Goal: Task Accomplishment & Management: Manage account settings

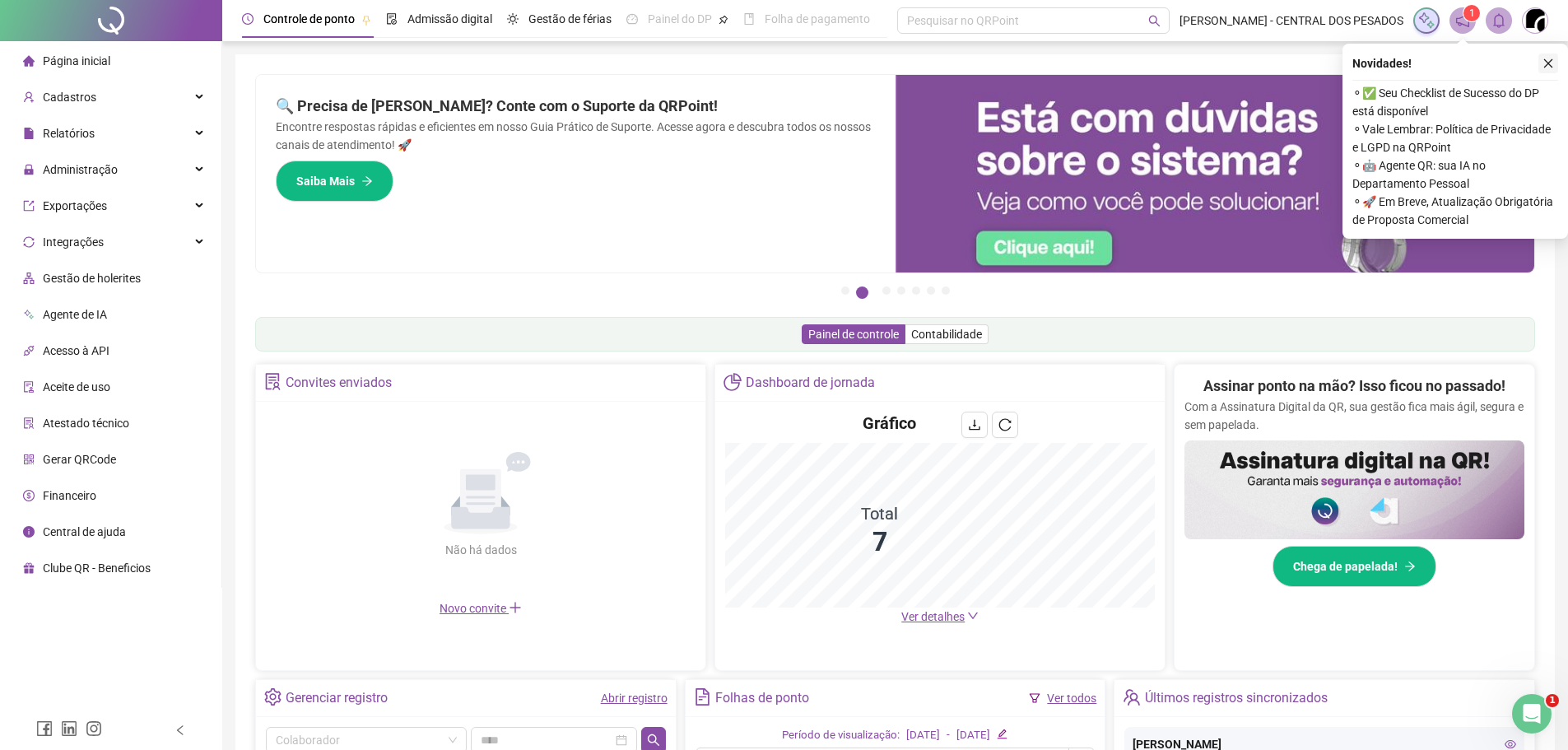
click at [1554, 66] on button "button" at bounding box center [1548, 63] width 20 height 20
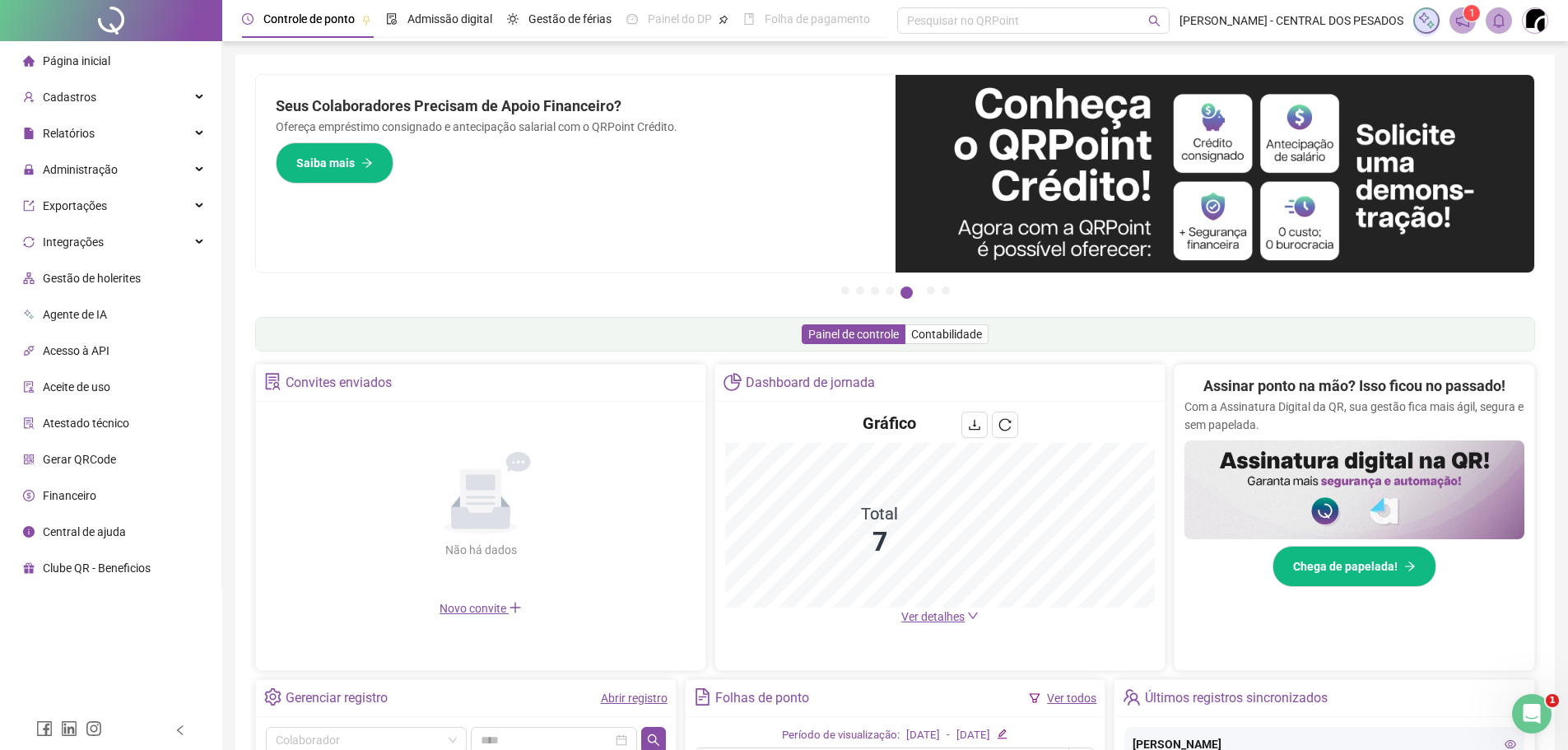
click at [5, 440] on ul "Página inicial Cadastros Relatórios Administração Exportações Integrações Gestã…" at bounding box center [111, 314] width 222 height 546
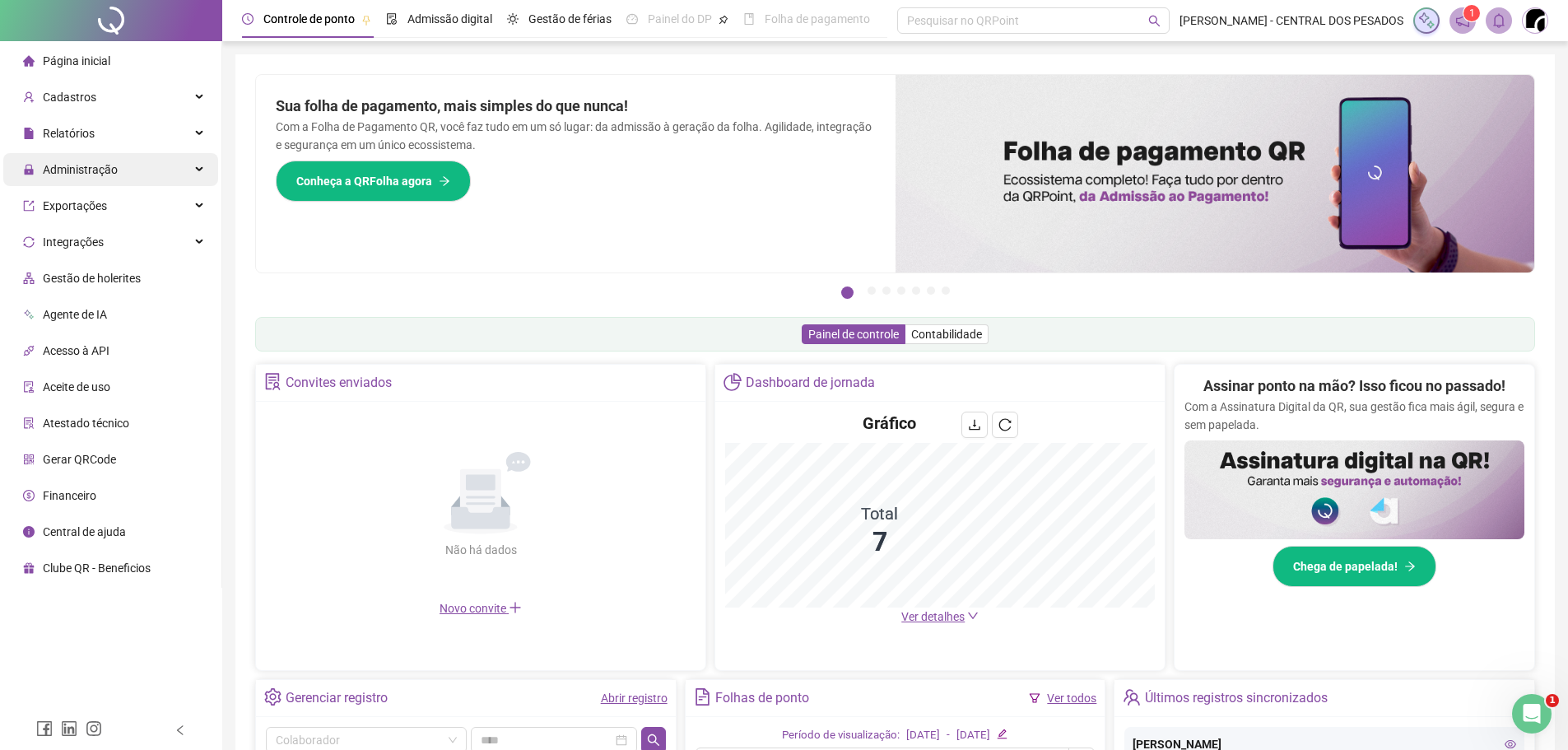
click at [141, 171] on div "Administração" at bounding box center [111, 170] width 214 height 33
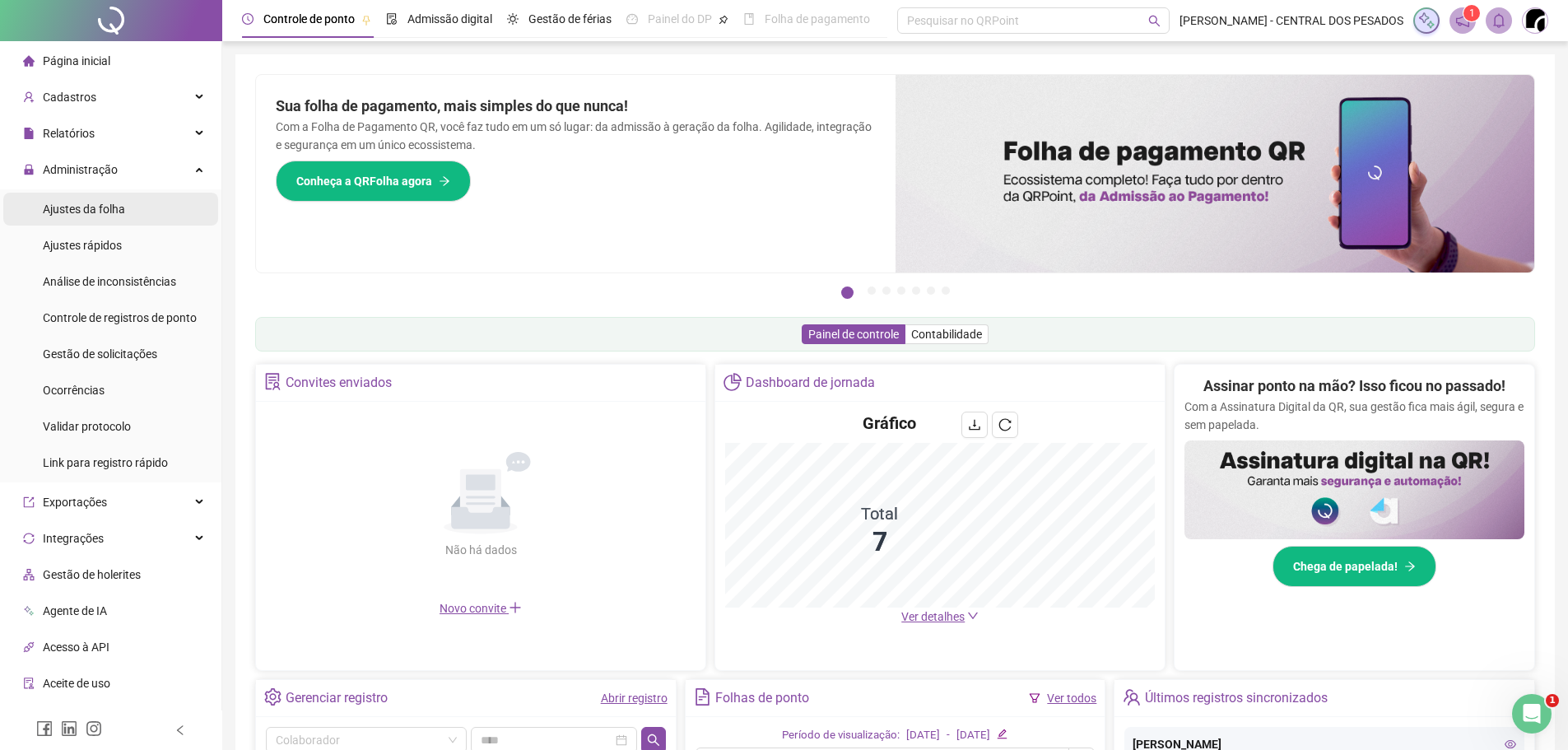
click at [109, 215] on span "Ajustes da folha" at bounding box center [84, 209] width 82 height 13
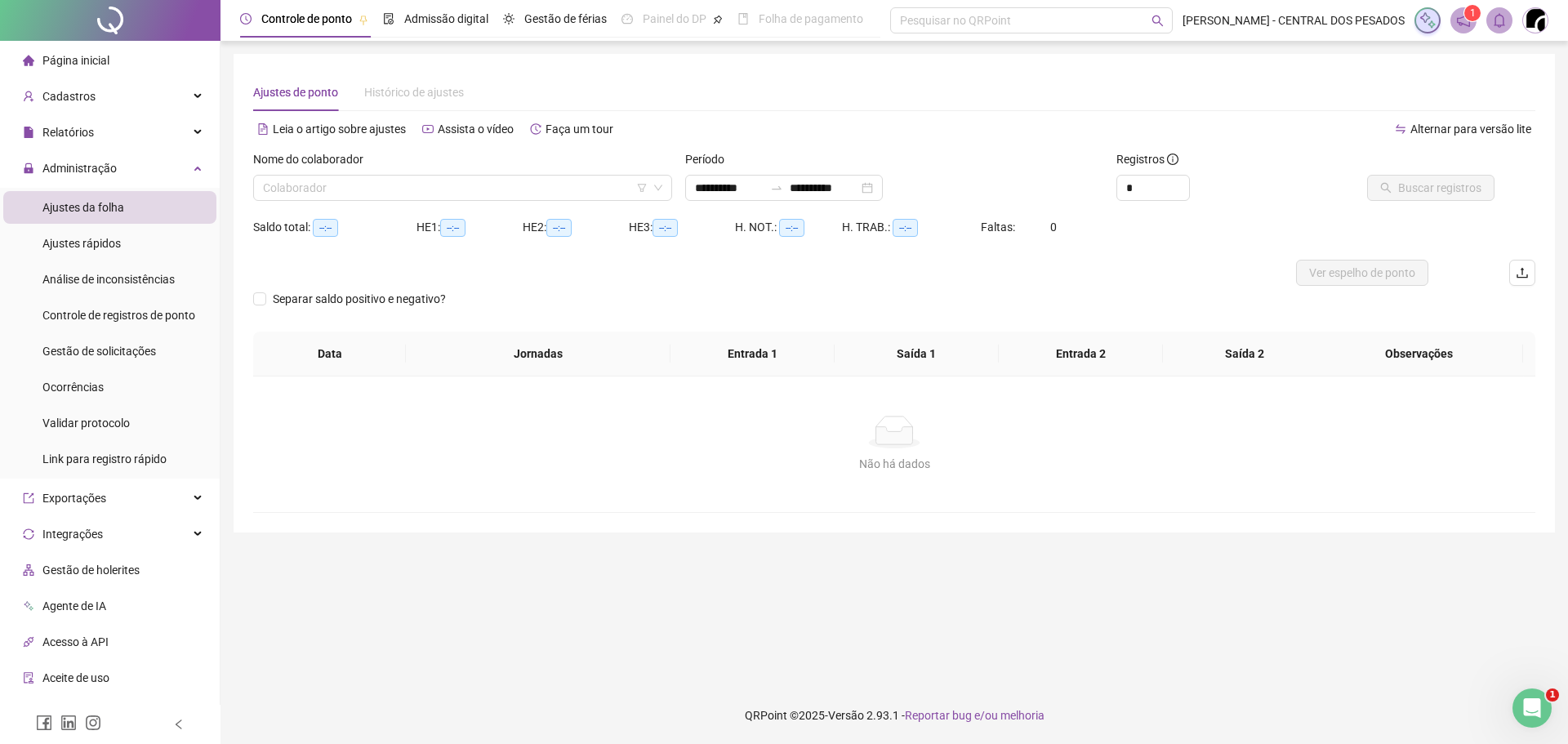
type input "**********"
click at [538, 193] on input "search" at bounding box center [455, 187] width 385 height 25
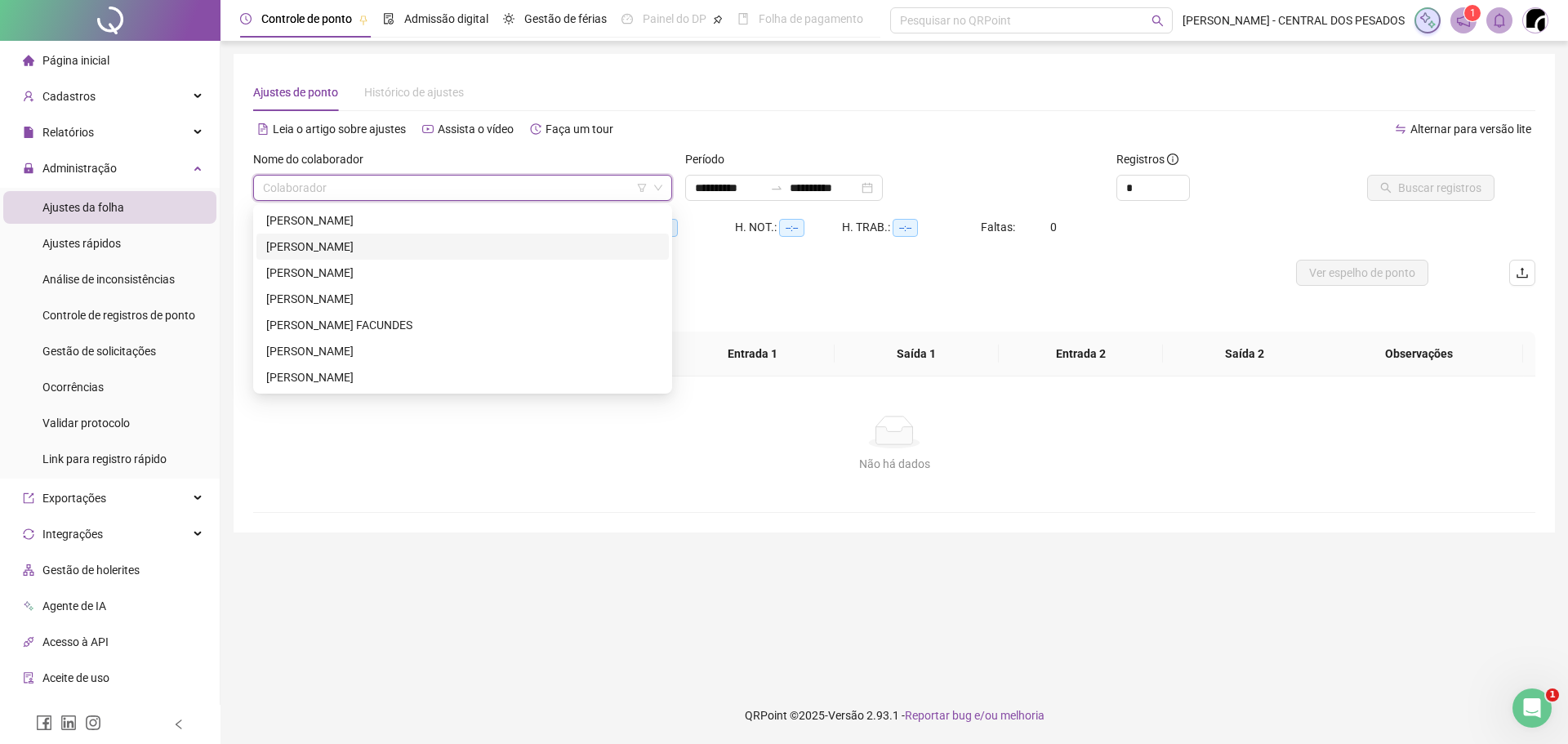
click at [327, 245] on div "[PERSON_NAME]" at bounding box center [463, 246] width 393 height 18
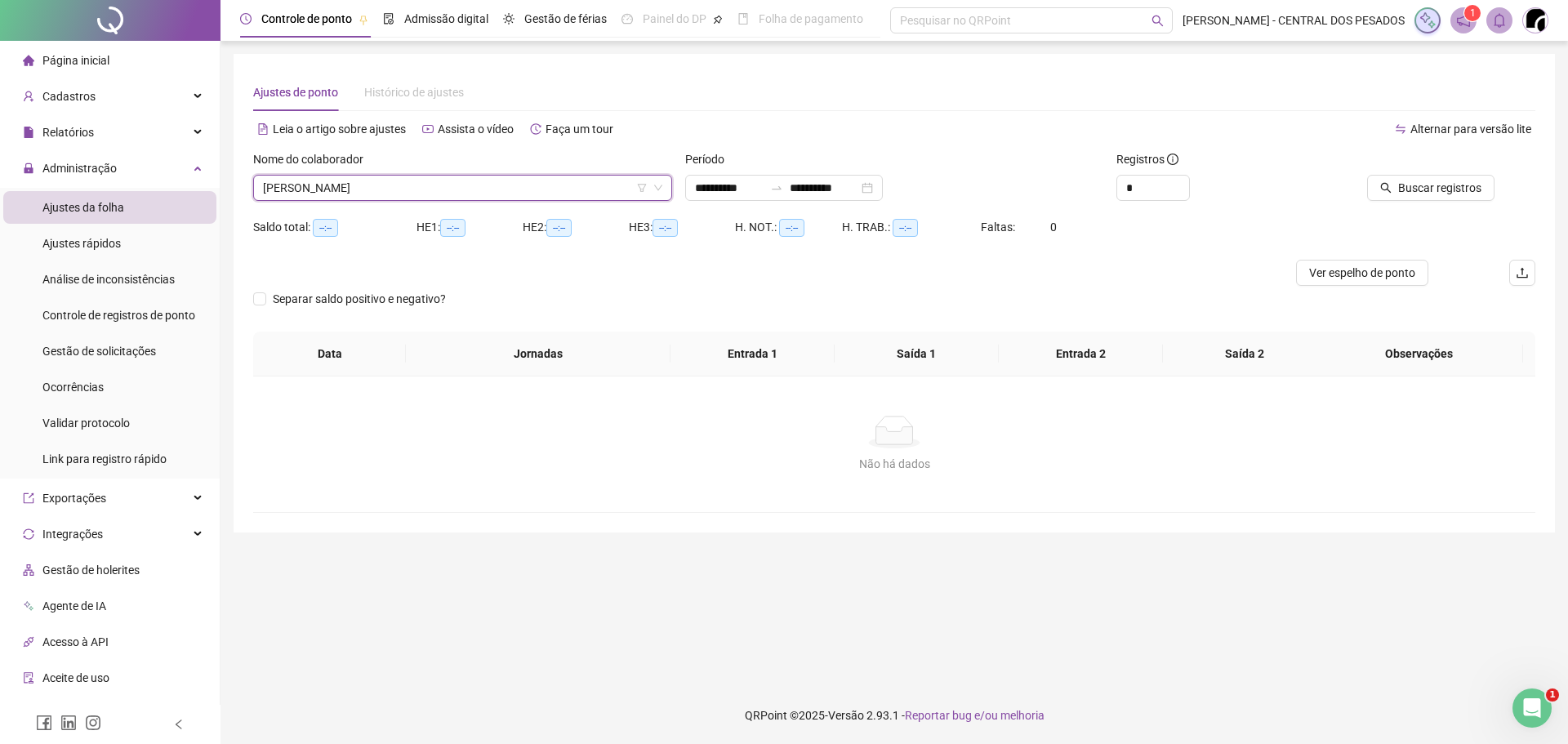
click at [1515, 176] on div "Buscar registros" at bounding box center [1434, 176] width 203 height 51
click at [1446, 180] on span "Buscar registros" at bounding box center [1440, 188] width 84 height 18
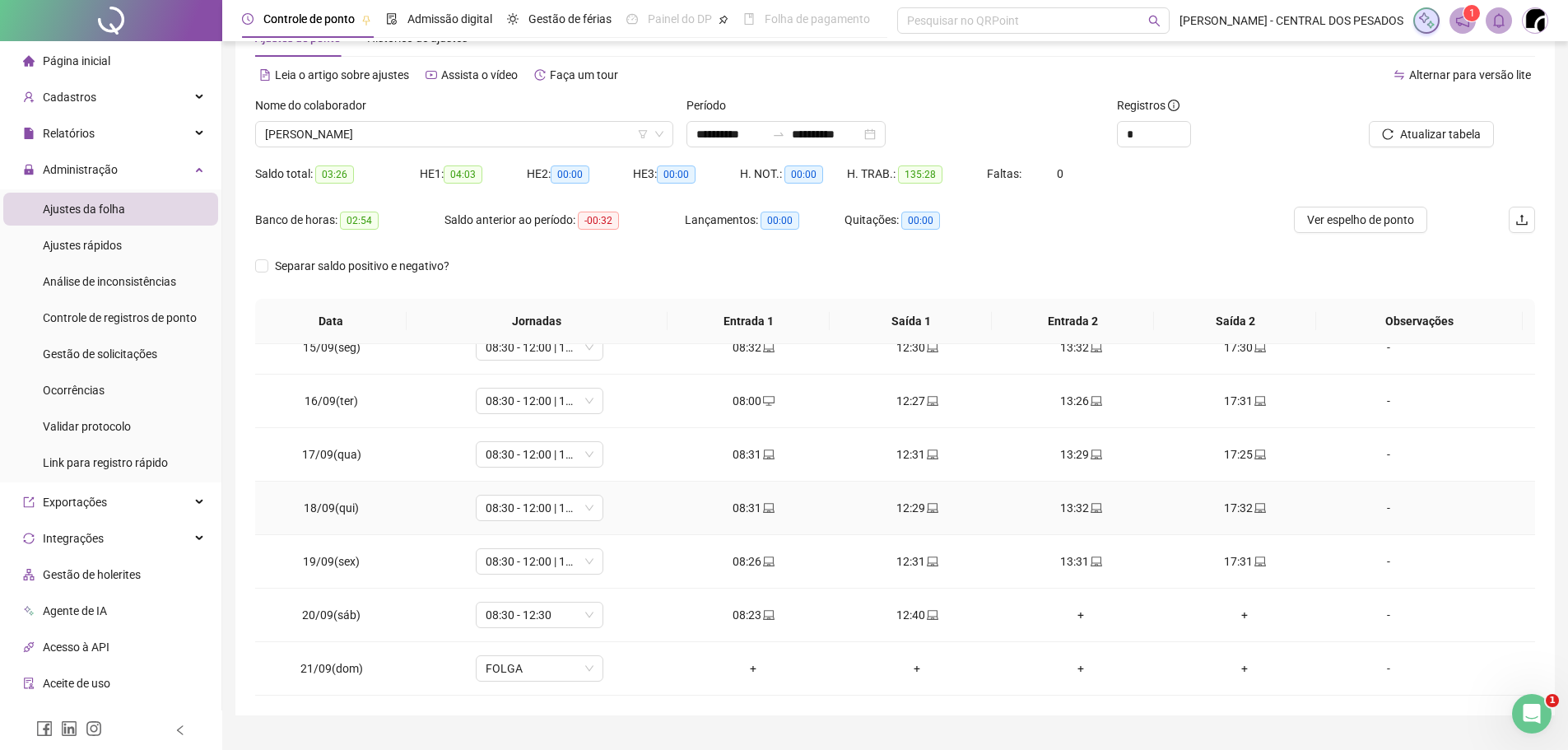
scroll to position [92, 0]
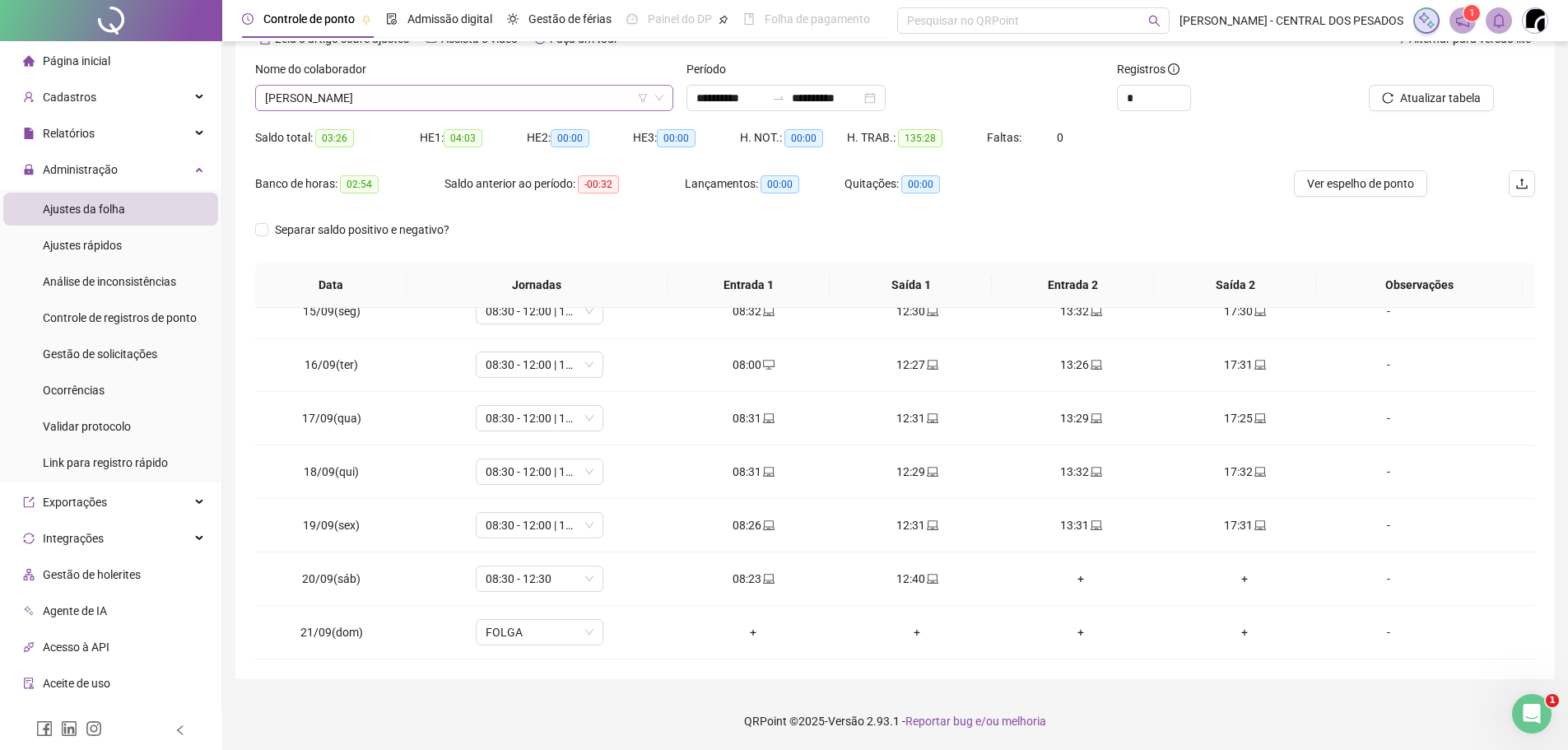
click at [483, 98] on span "[PERSON_NAME]" at bounding box center [464, 97] width 399 height 25
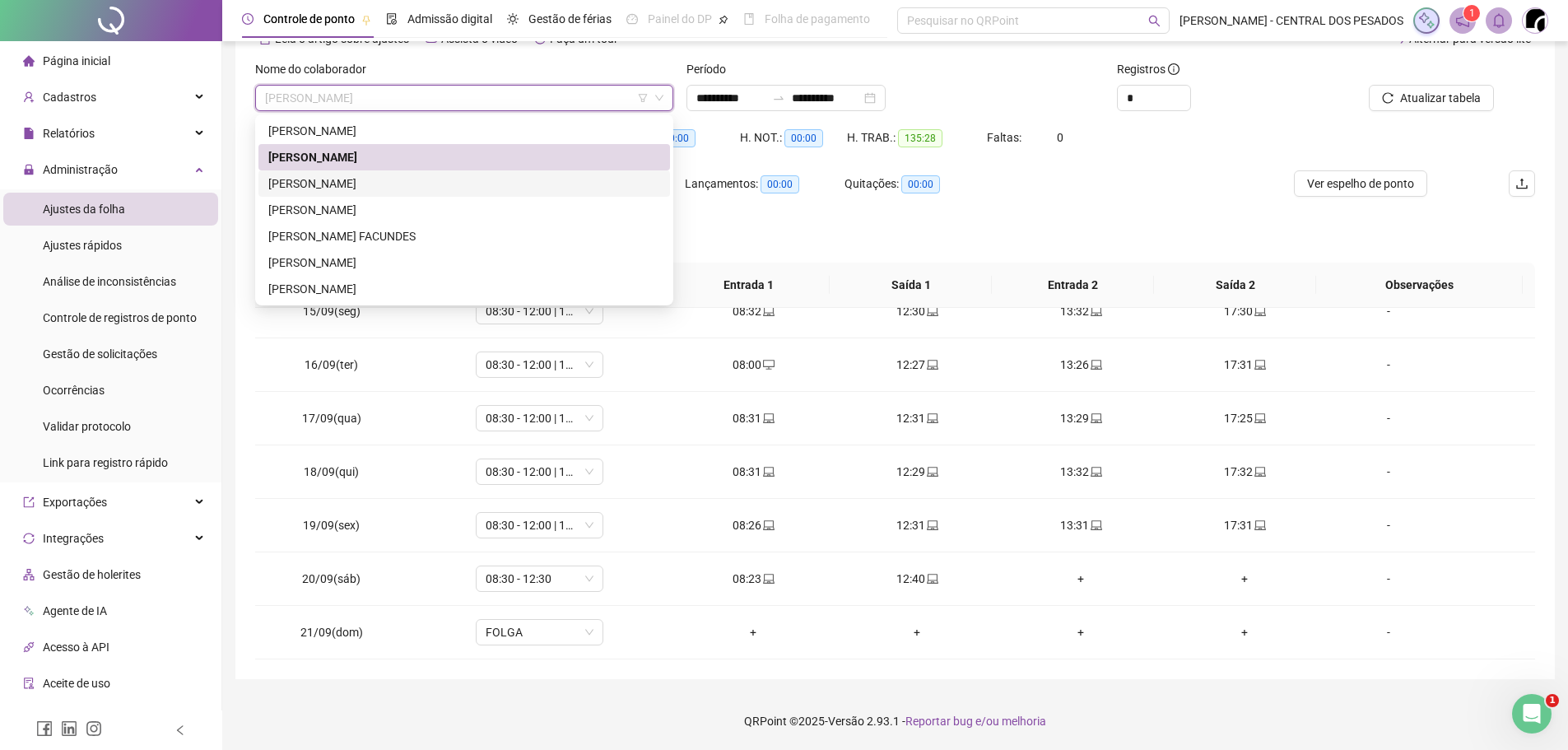
click at [382, 186] on div "[PERSON_NAME]" at bounding box center [464, 183] width 391 height 18
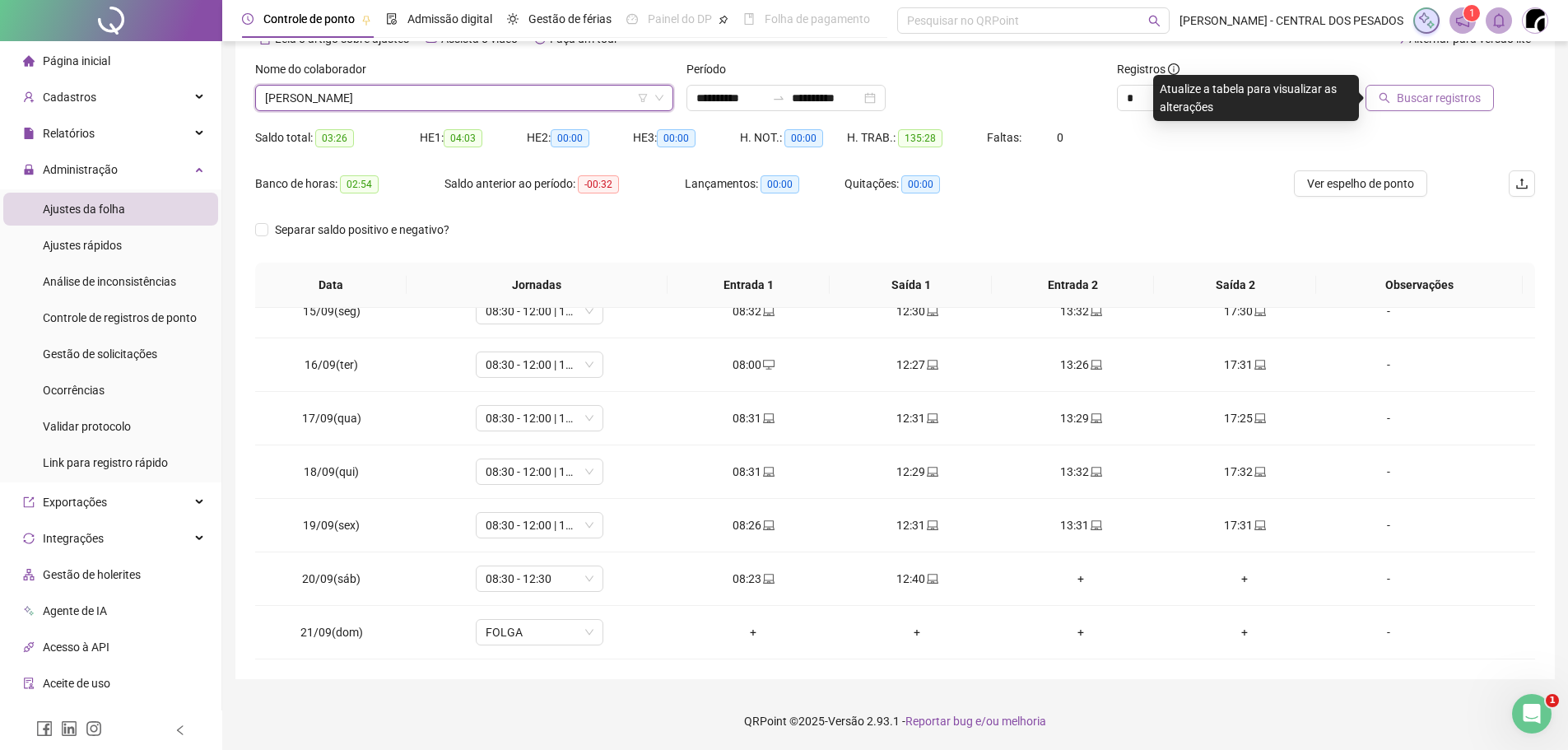
click at [1488, 109] on button "Buscar registros" at bounding box center [1430, 98] width 128 height 27
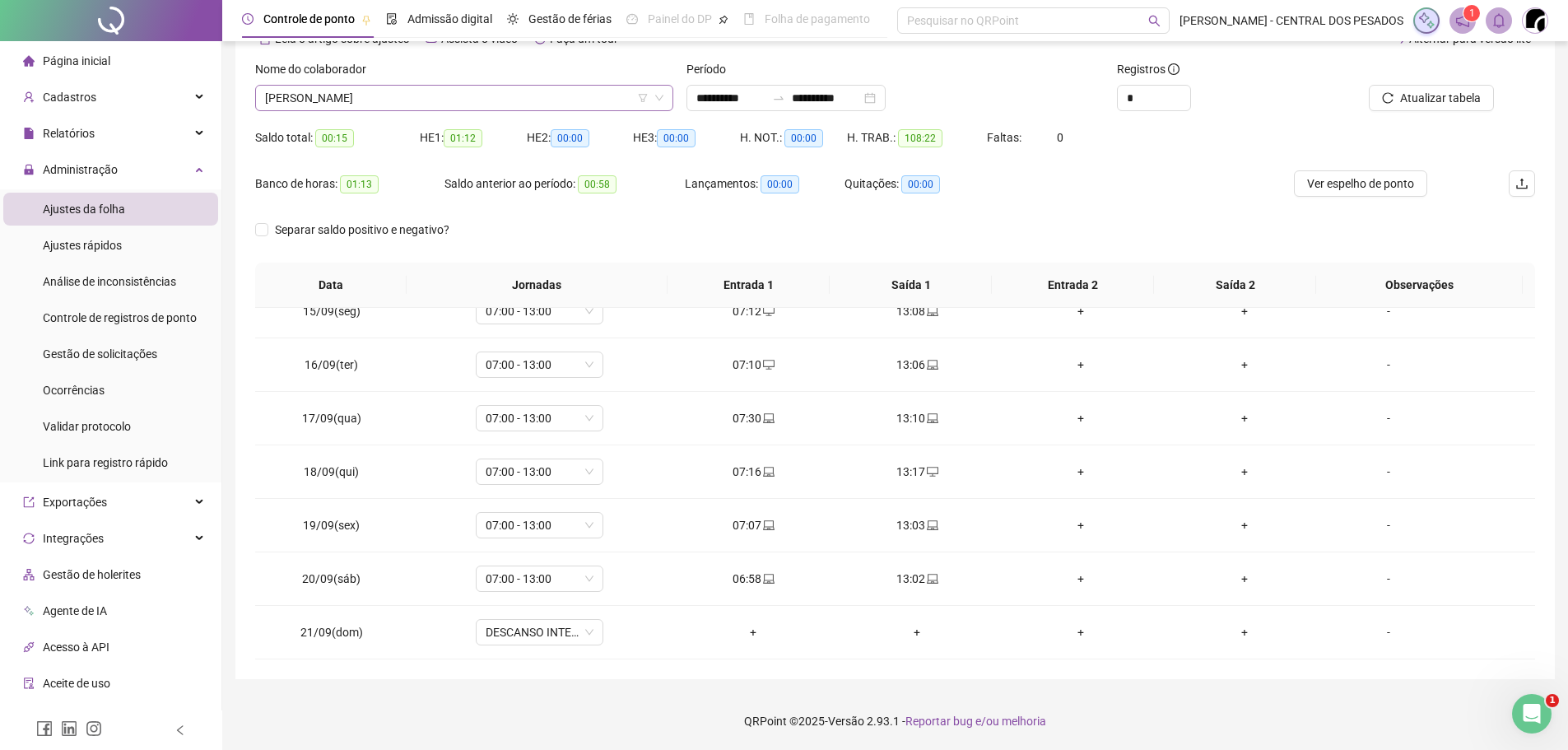
drag, startPoint x: 455, startPoint y: 126, endPoint x: 450, endPoint y: 108, distance: 18.7
click at [455, 124] on form "**********" at bounding box center [894, 161] width 1279 height 203
click at [448, 106] on span "[PERSON_NAME]" at bounding box center [464, 97] width 399 height 25
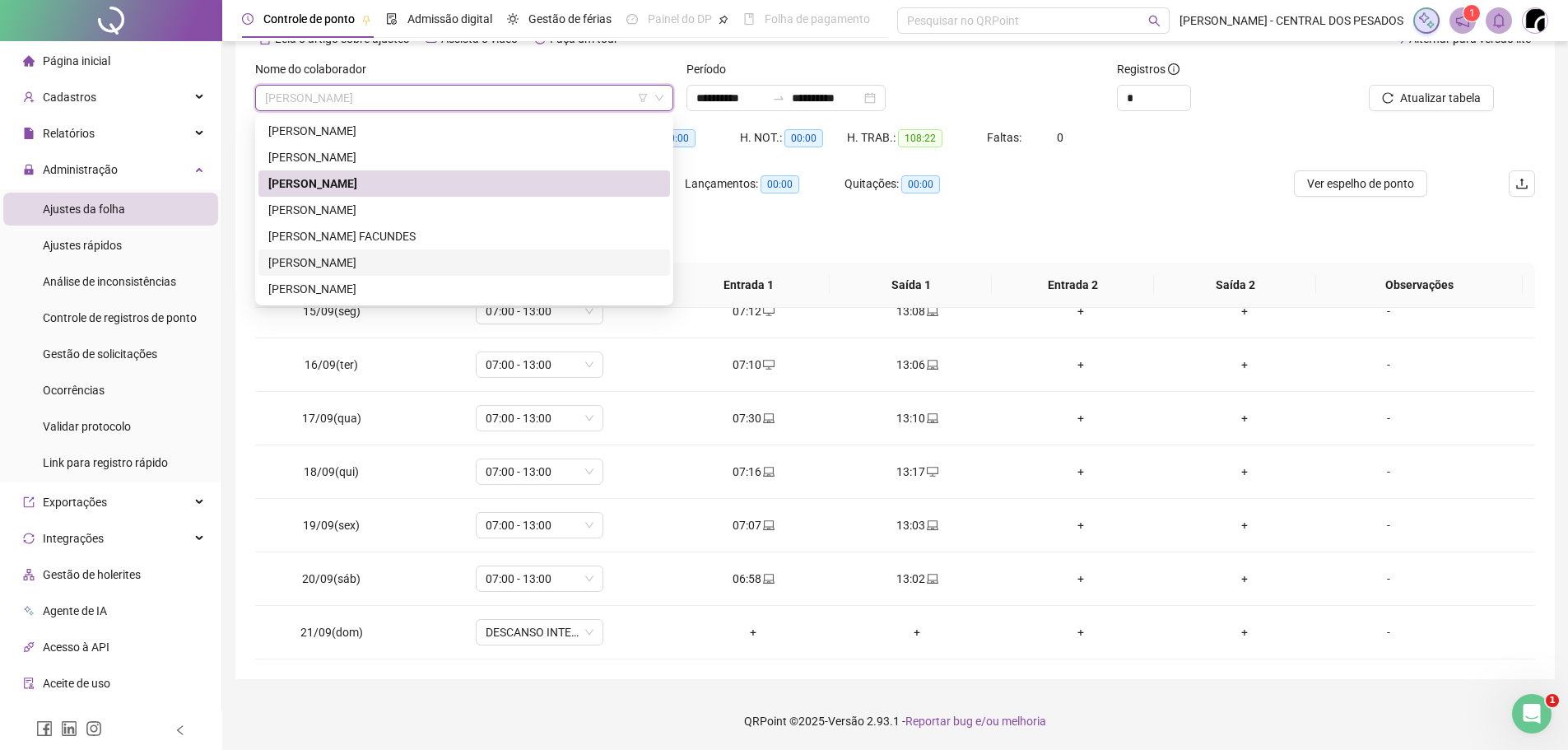
click at [376, 258] on div "[PERSON_NAME]" at bounding box center [464, 263] width 391 height 18
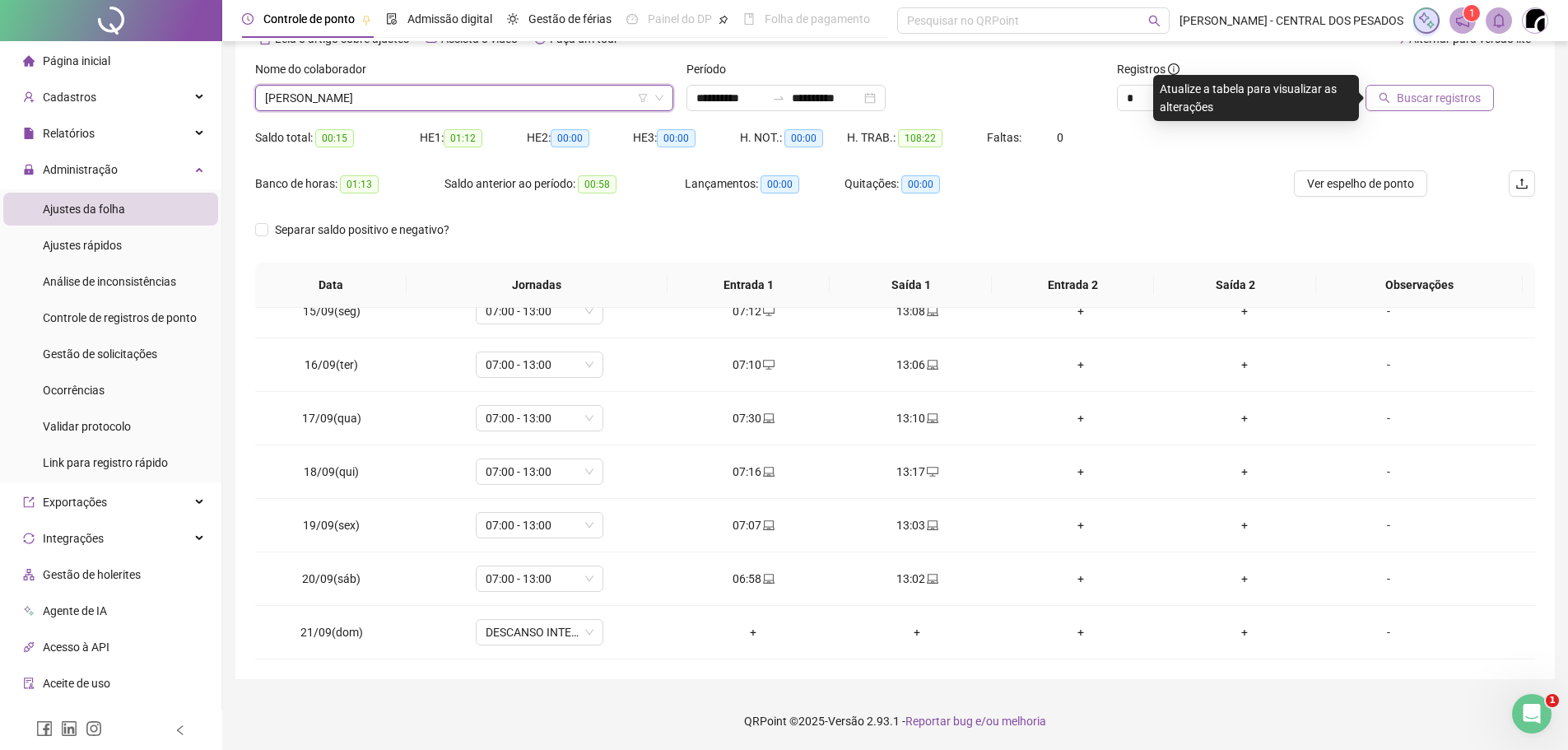
click at [1444, 92] on span "Buscar registros" at bounding box center [1439, 98] width 84 height 18
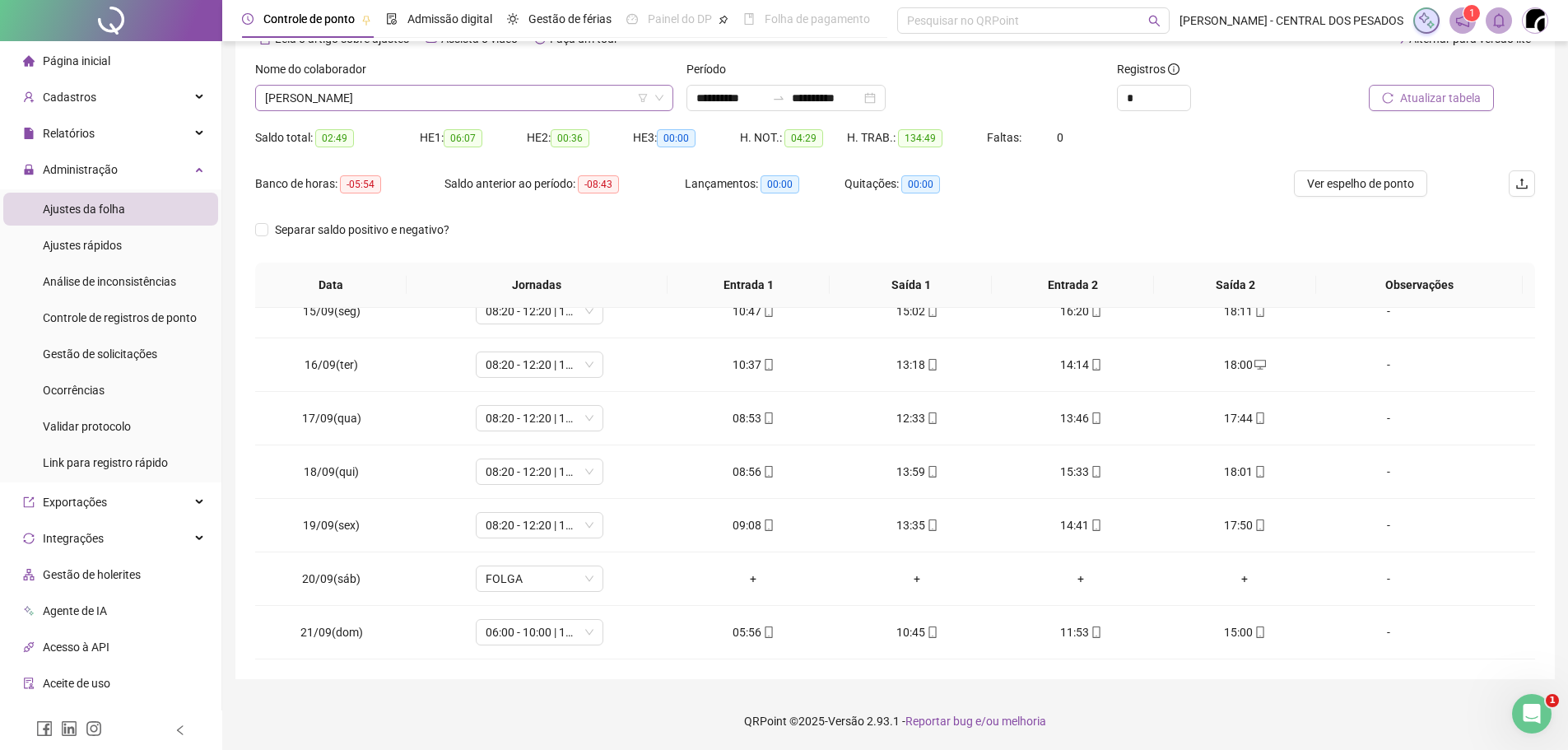
click at [422, 97] on span "[PERSON_NAME]" at bounding box center [464, 97] width 399 height 25
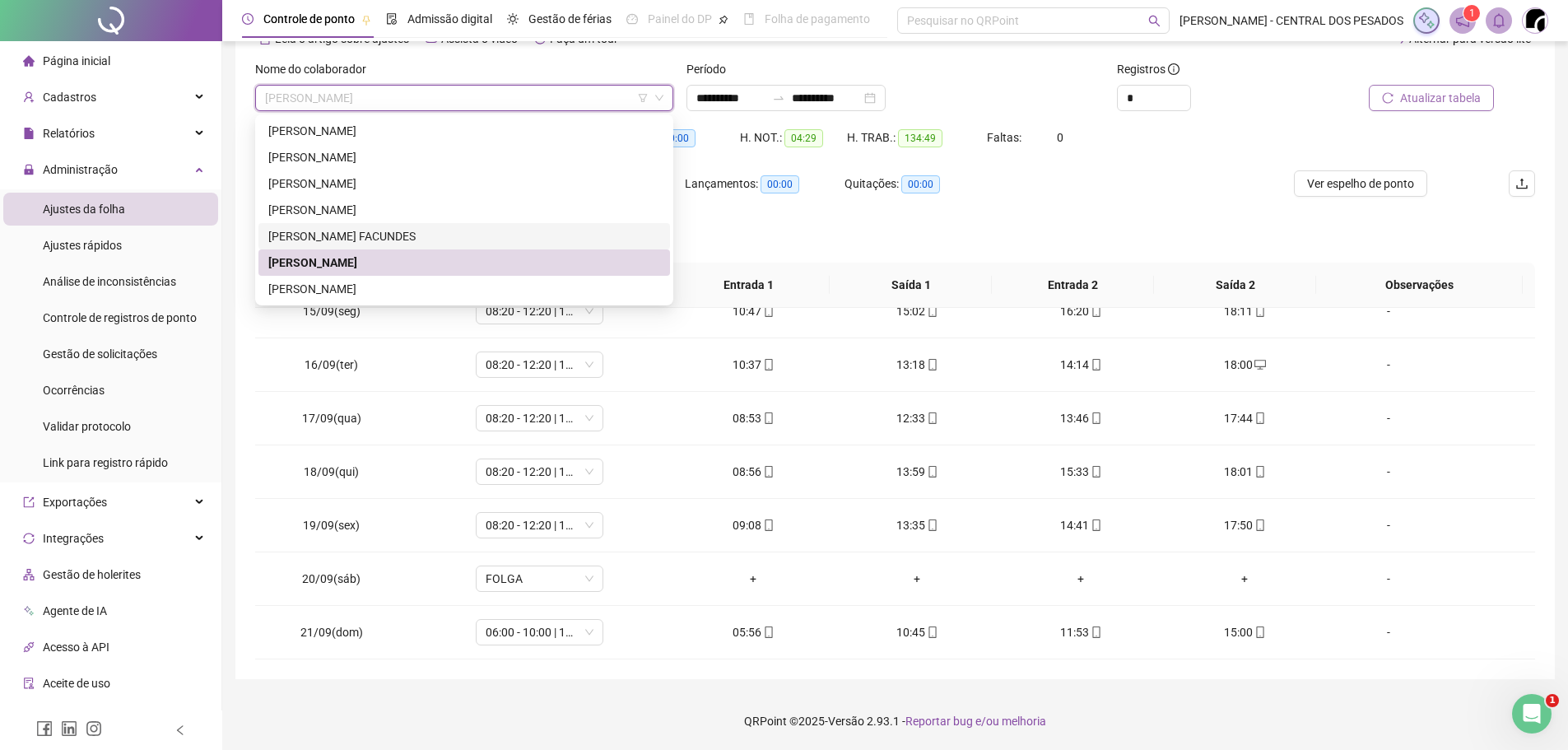
click at [371, 234] on div "[PERSON_NAME] FACUNDES" at bounding box center [464, 237] width 391 height 18
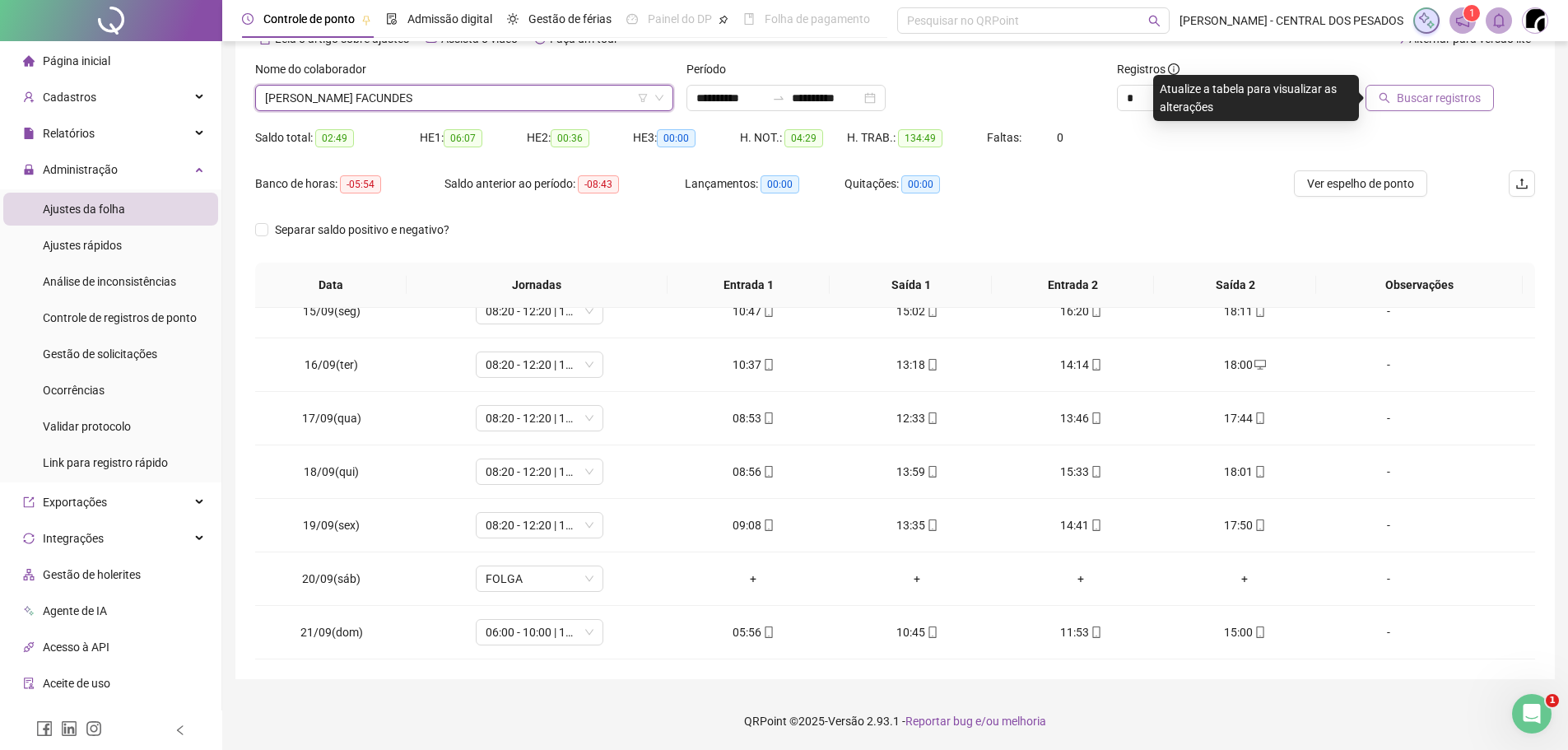
click at [1433, 107] on button "Buscar registros" at bounding box center [1430, 98] width 128 height 27
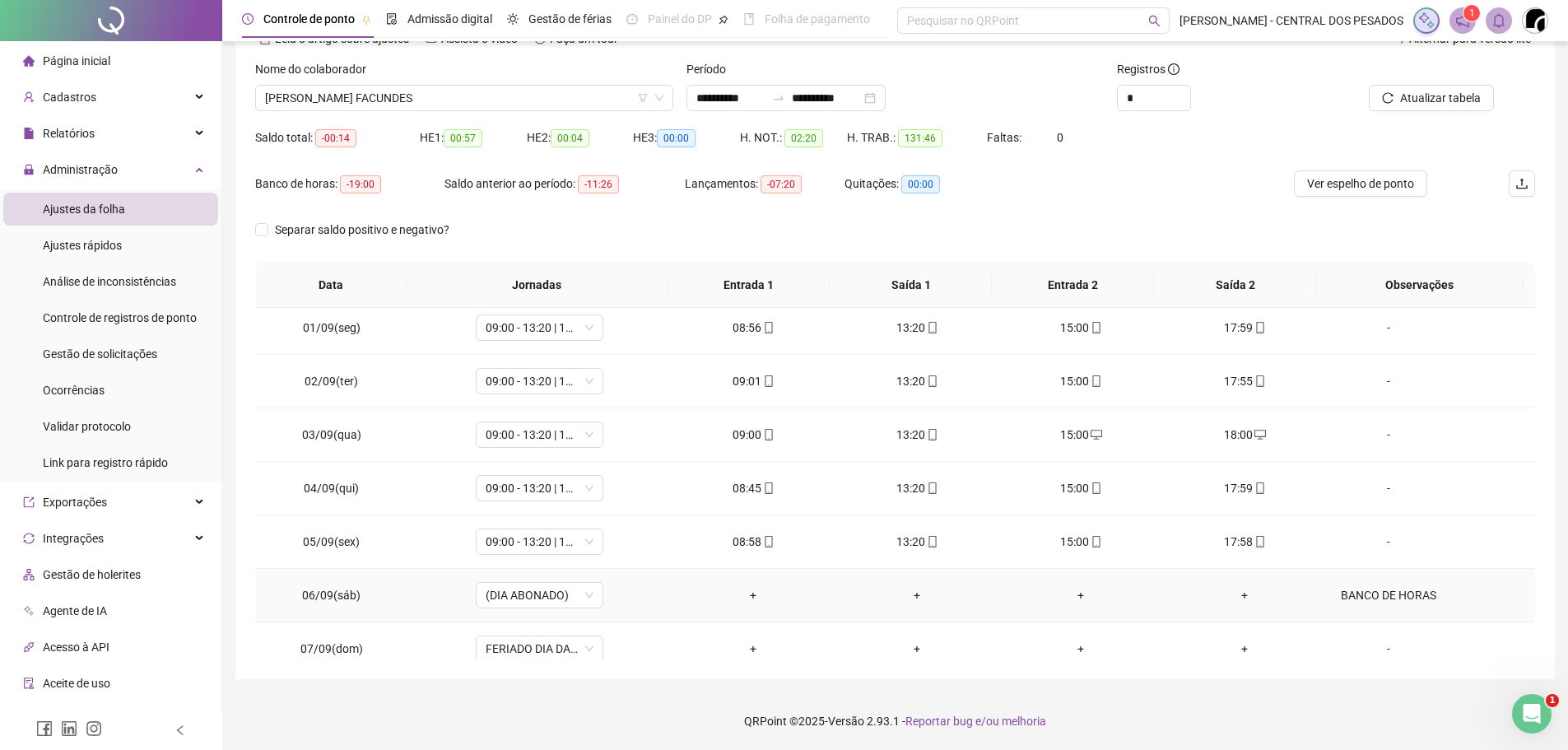
scroll to position [0, 0]
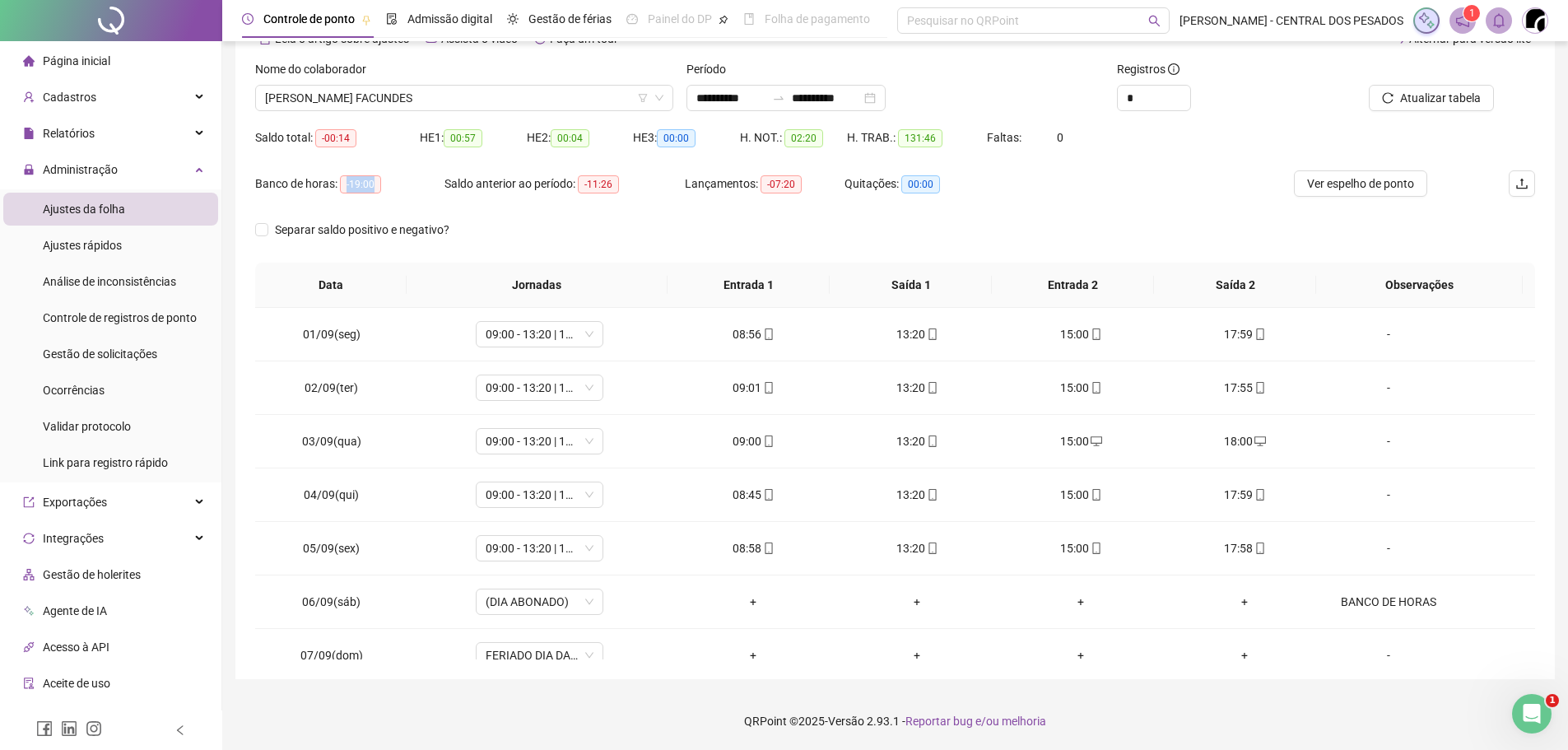
drag, startPoint x: 346, startPoint y: 182, endPoint x: 380, endPoint y: 186, distance: 34.2
click at [380, 186] on div "Banco de horas: -19:00" at bounding box center [349, 183] width 190 height 19
click at [438, 206] on div "Banco de horas: -19:00" at bounding box center [349, 193] width 190 height 46
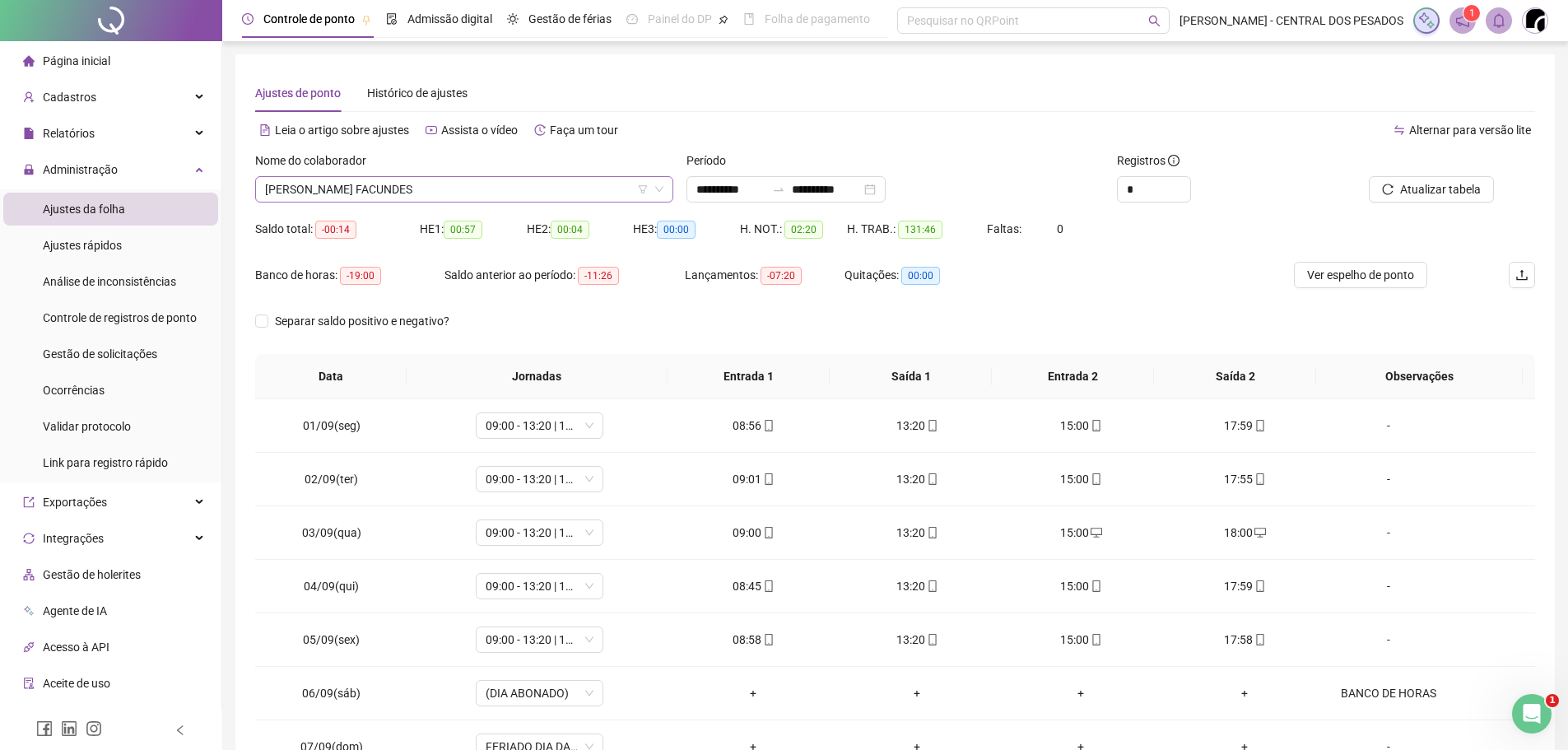
click at [423, 189] on span "[PERSON_NAME] FACUNDES" at bounding box center [464, 189] width 399 height 25
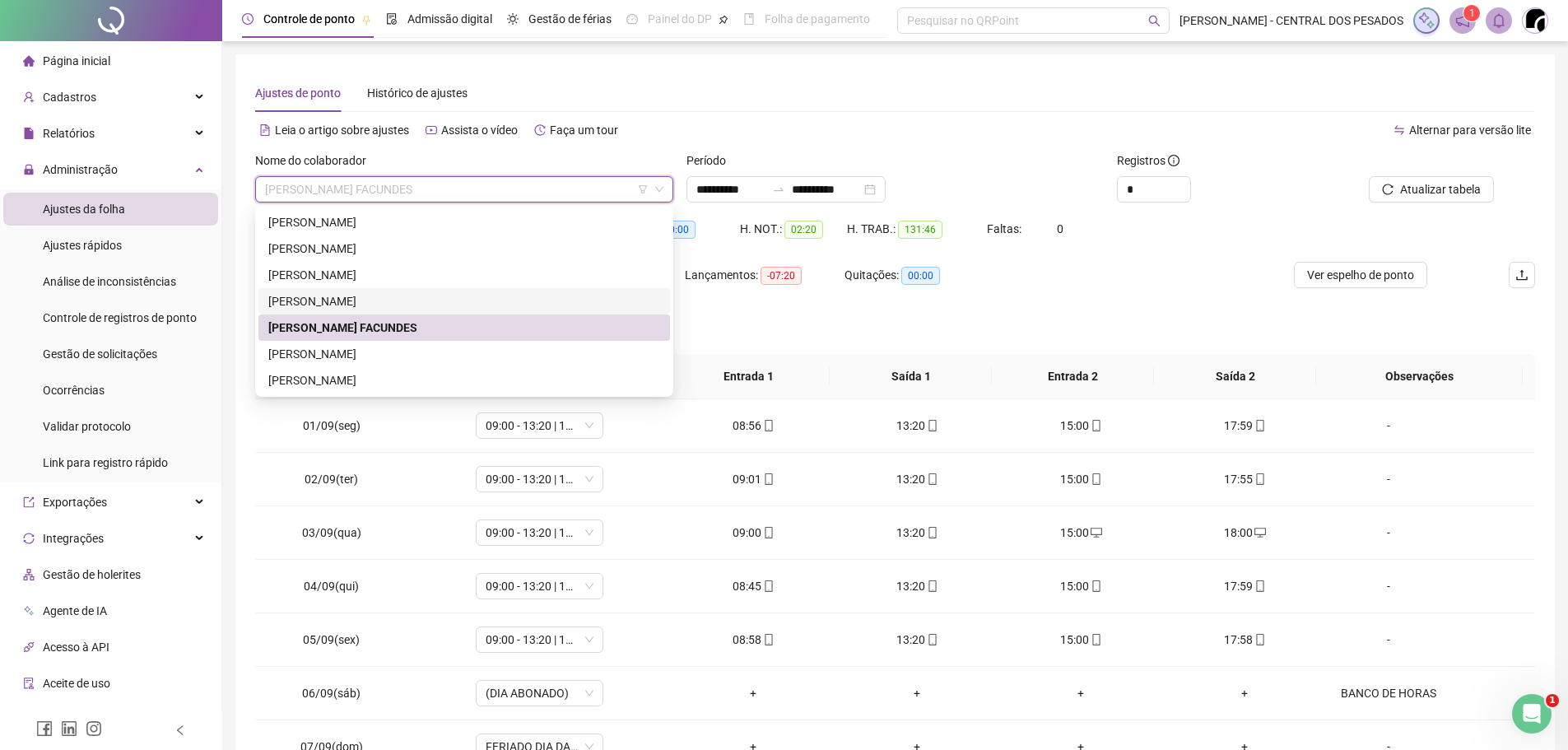
click at [367, 295] on div "[PERSON_NAME]" at bounding box center [464, 302] width 391 height 18
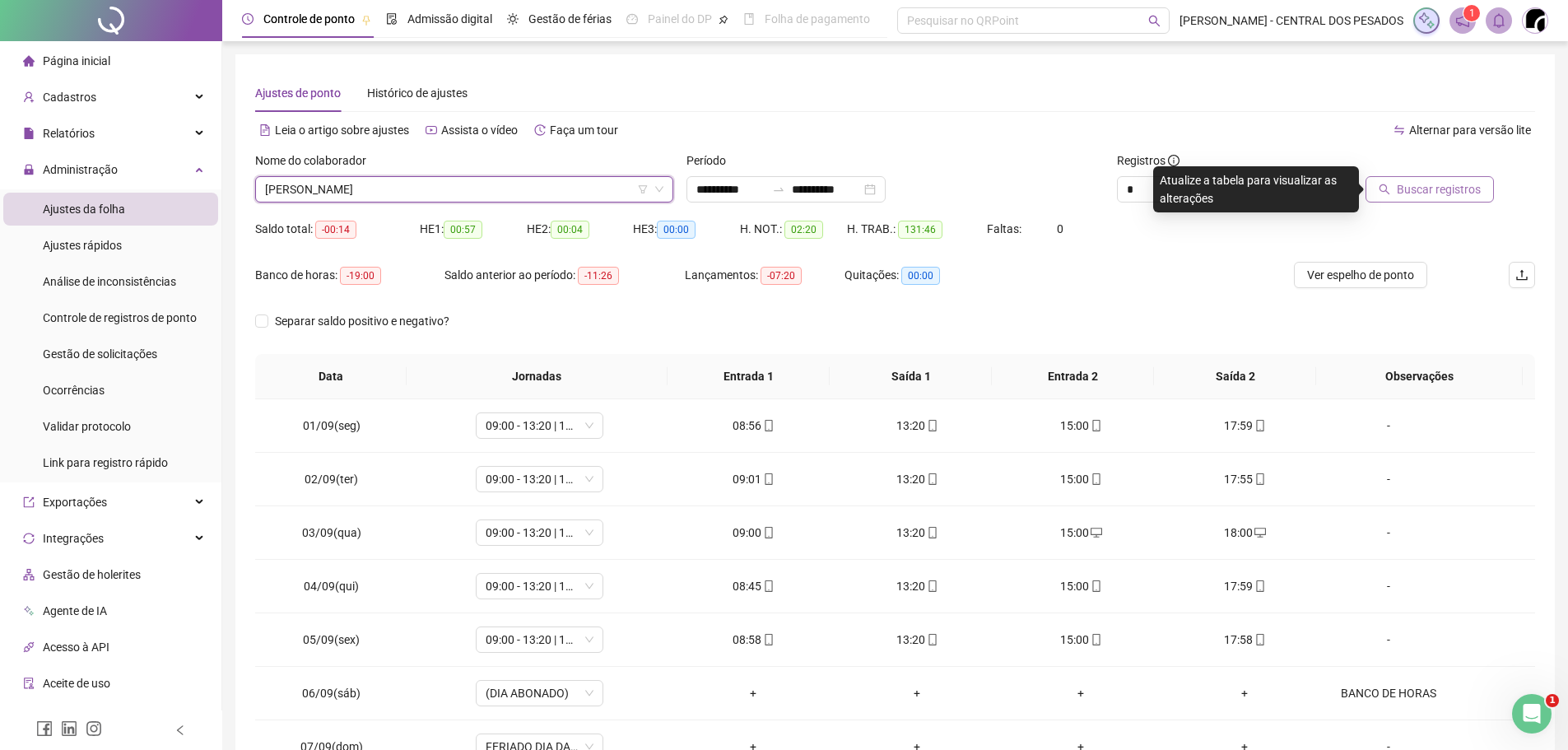
click at [1387, 177] on button "Buscar registros" at bounding box center [1430, 189] width 128 height 27
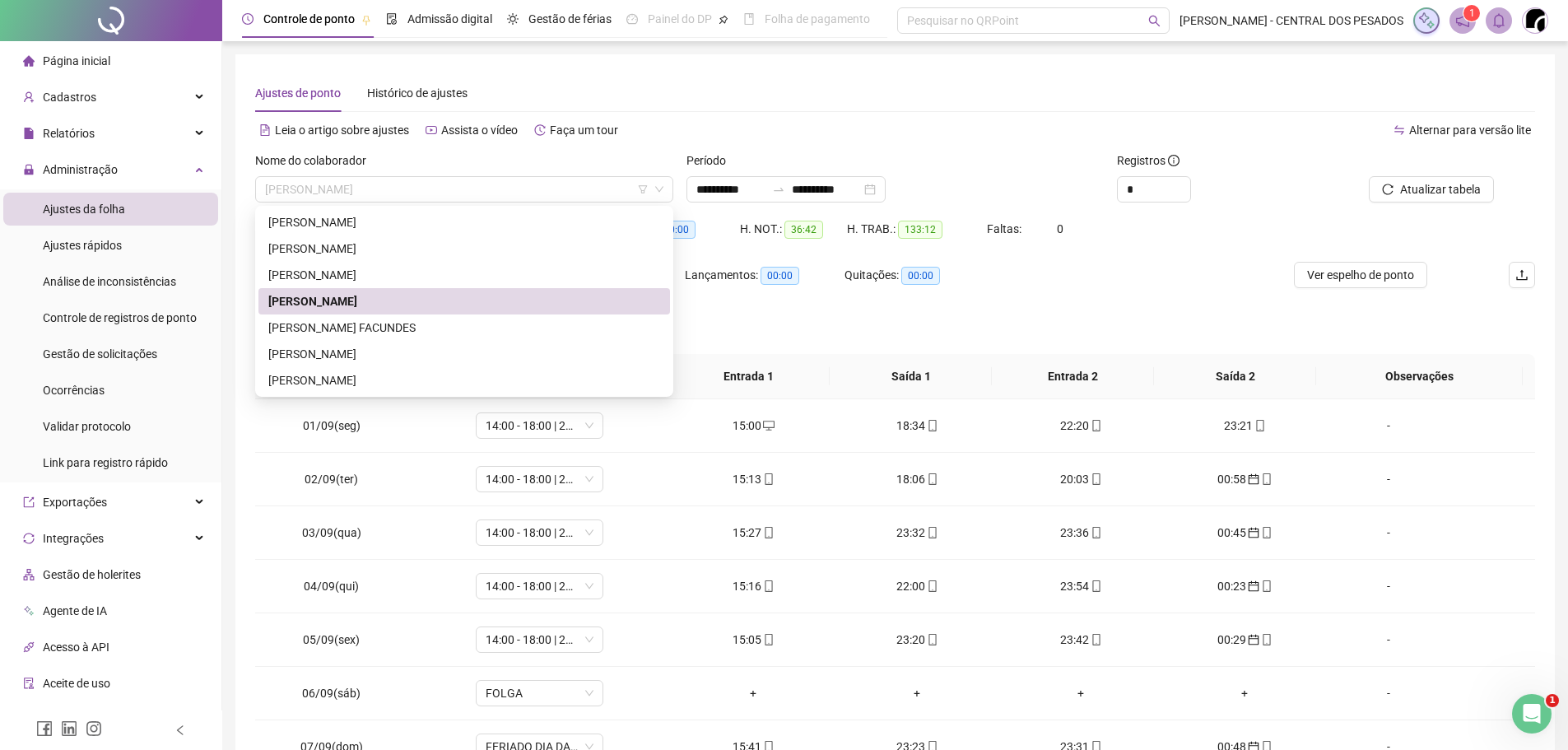
click at [400, 198] on span "[PERSON_NAME]" at bounding box center [464, 189] width 399 height 25
click at [405, 278] on div "[PERSON_NAME]" at bounding box center [464, 275] width 391 height 18
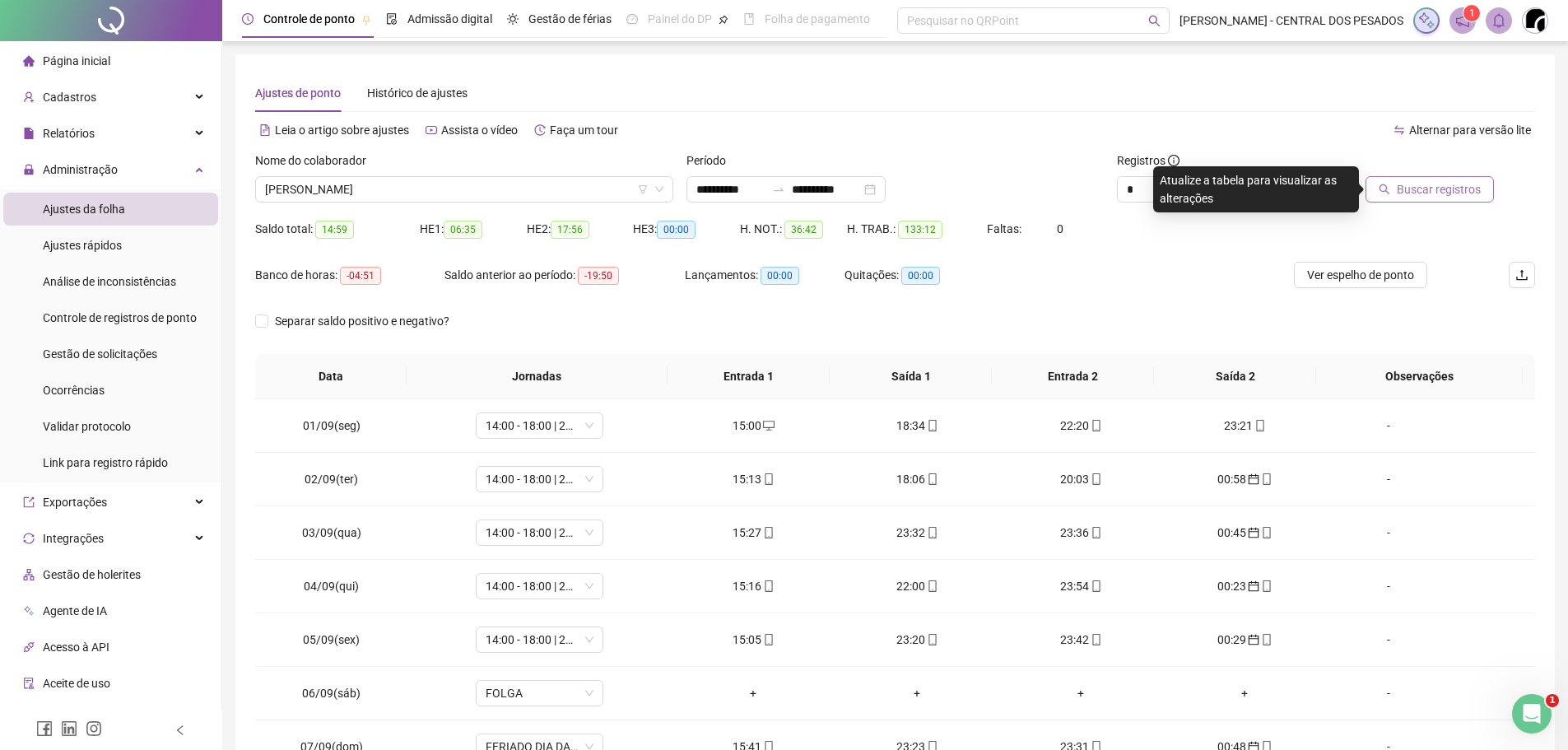
click at [1454, 193] on span "Buscar registros" at bounding box center [1439, 190] width 84 height 18
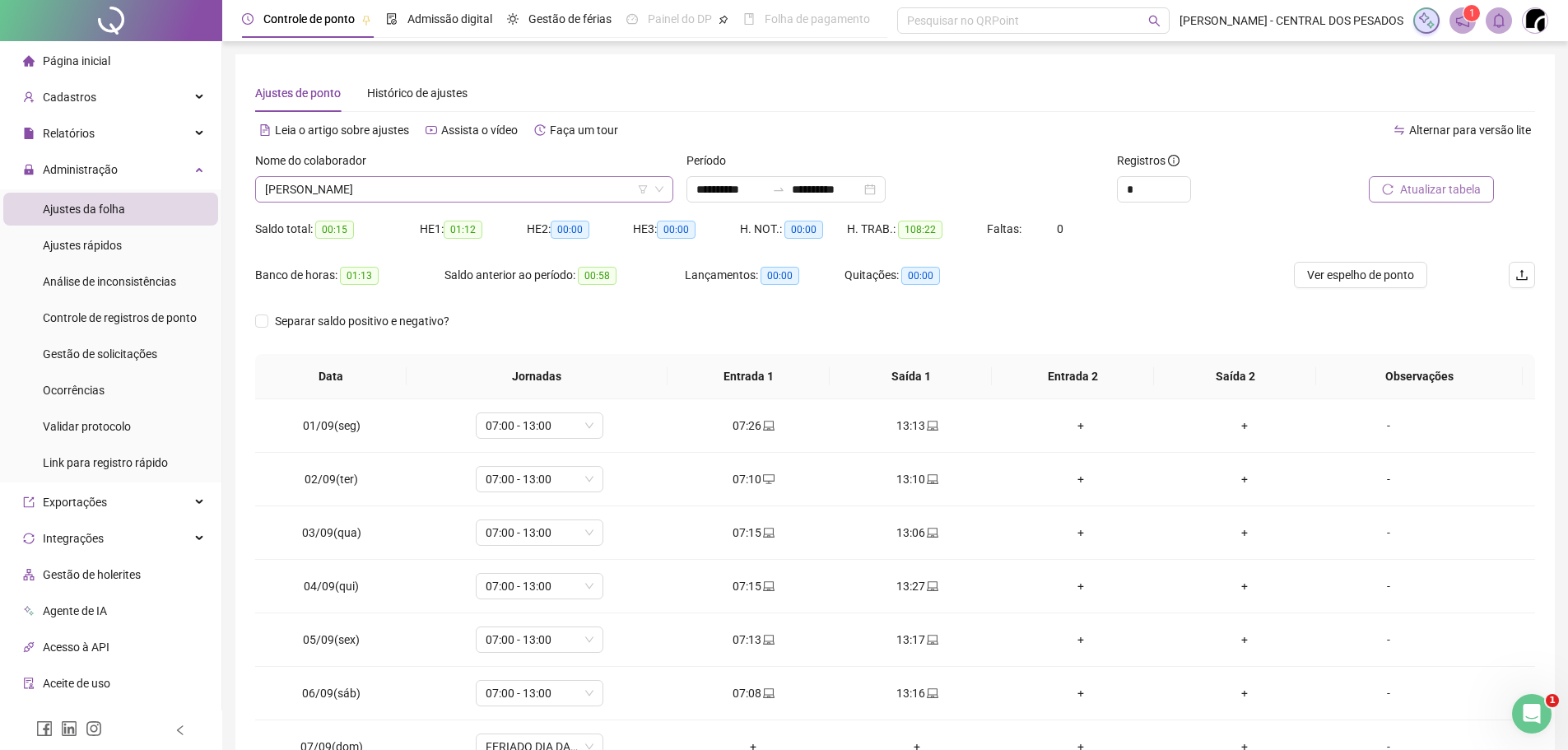
click at [440, 191] on span "[PERSON_NAME]" at bounding box center [464, 189] width 399 height 25
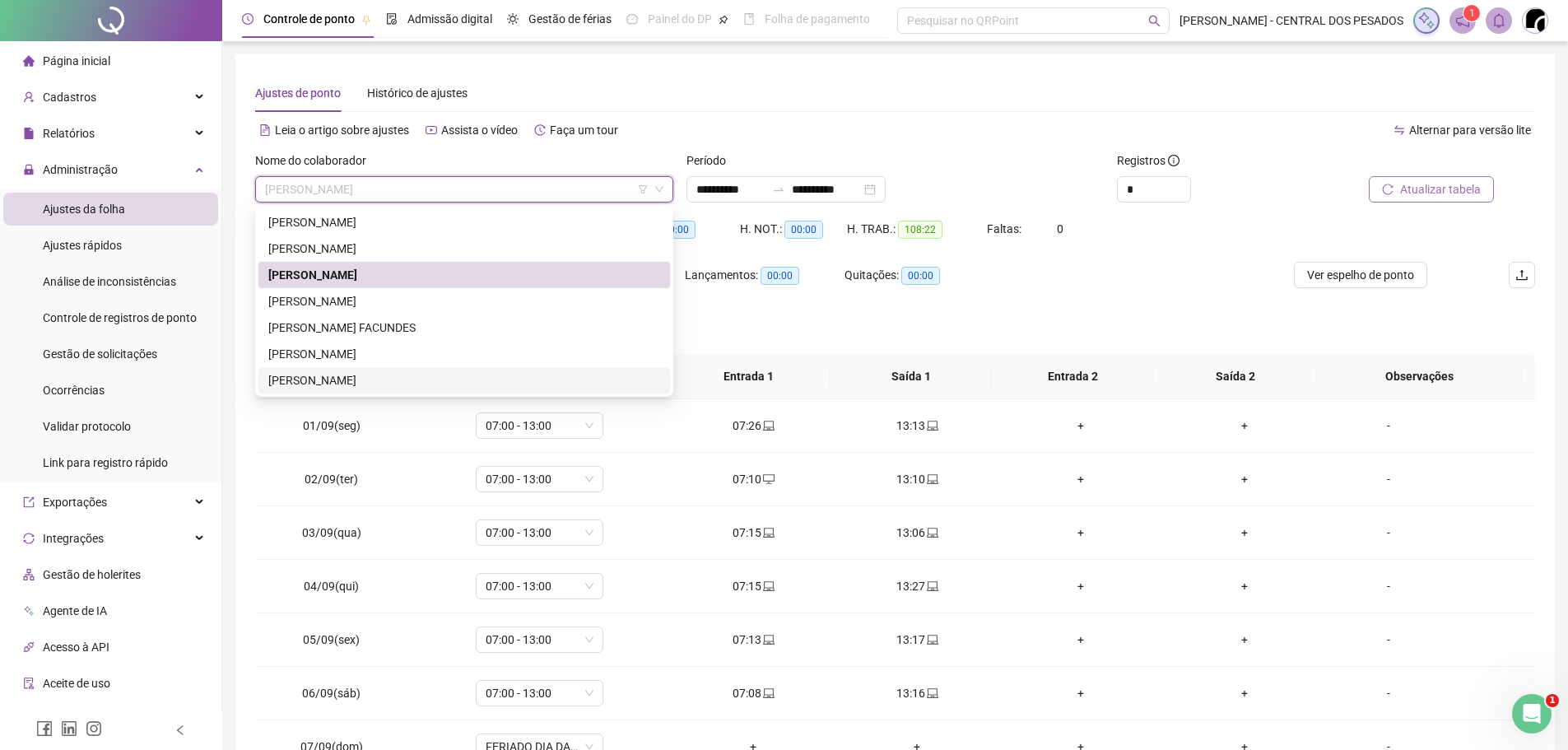
click at [354, 375] on div "[PERSON_NAME]" at bounding box center [464, 381] width 391 height 18
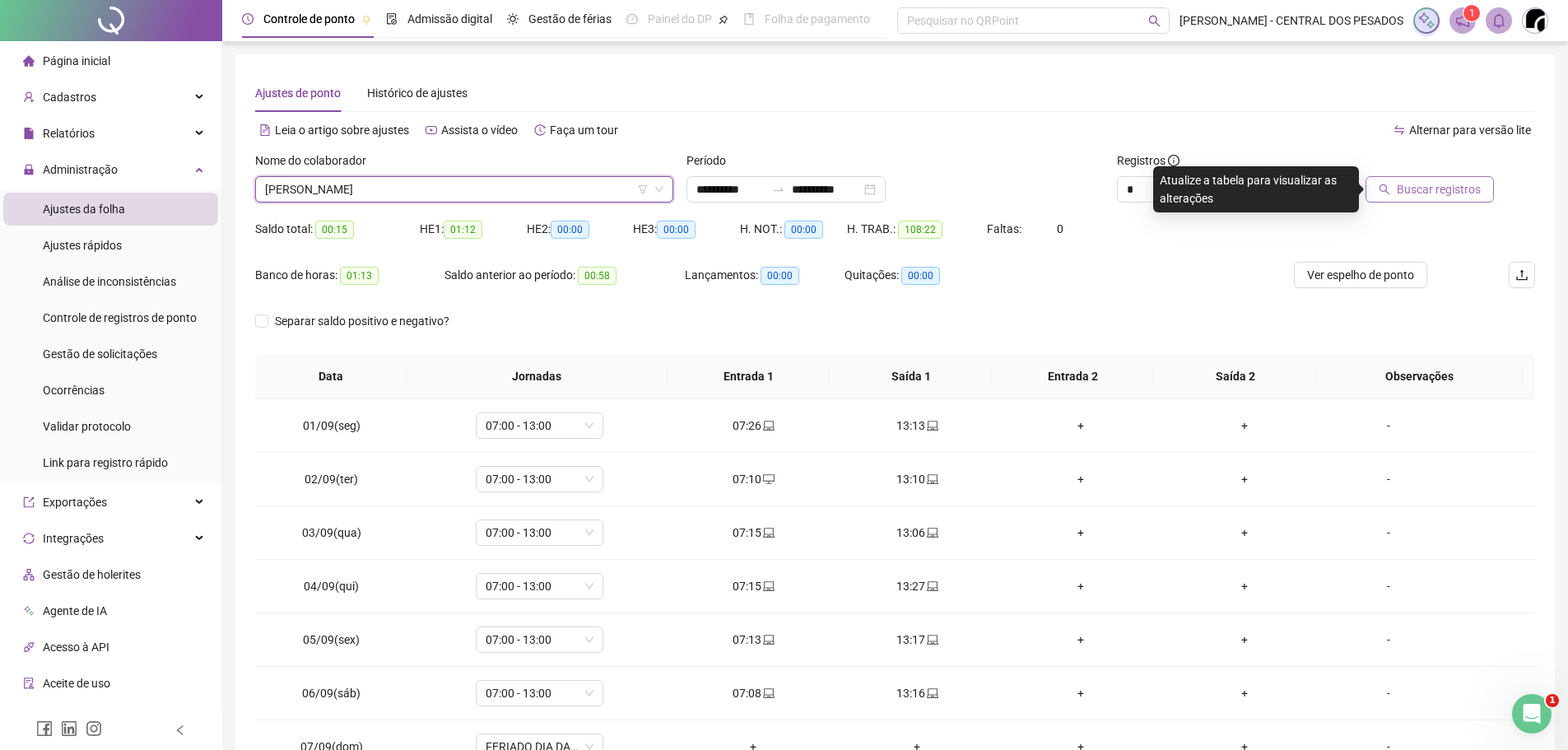
click at [1431, 207] on div "Buscar registros" at bounding box center [1433, 183] width 215 height 64
click at [1427, 196] on span "Buscar registros" at bounding box center [1439, 190] width 84 height 18
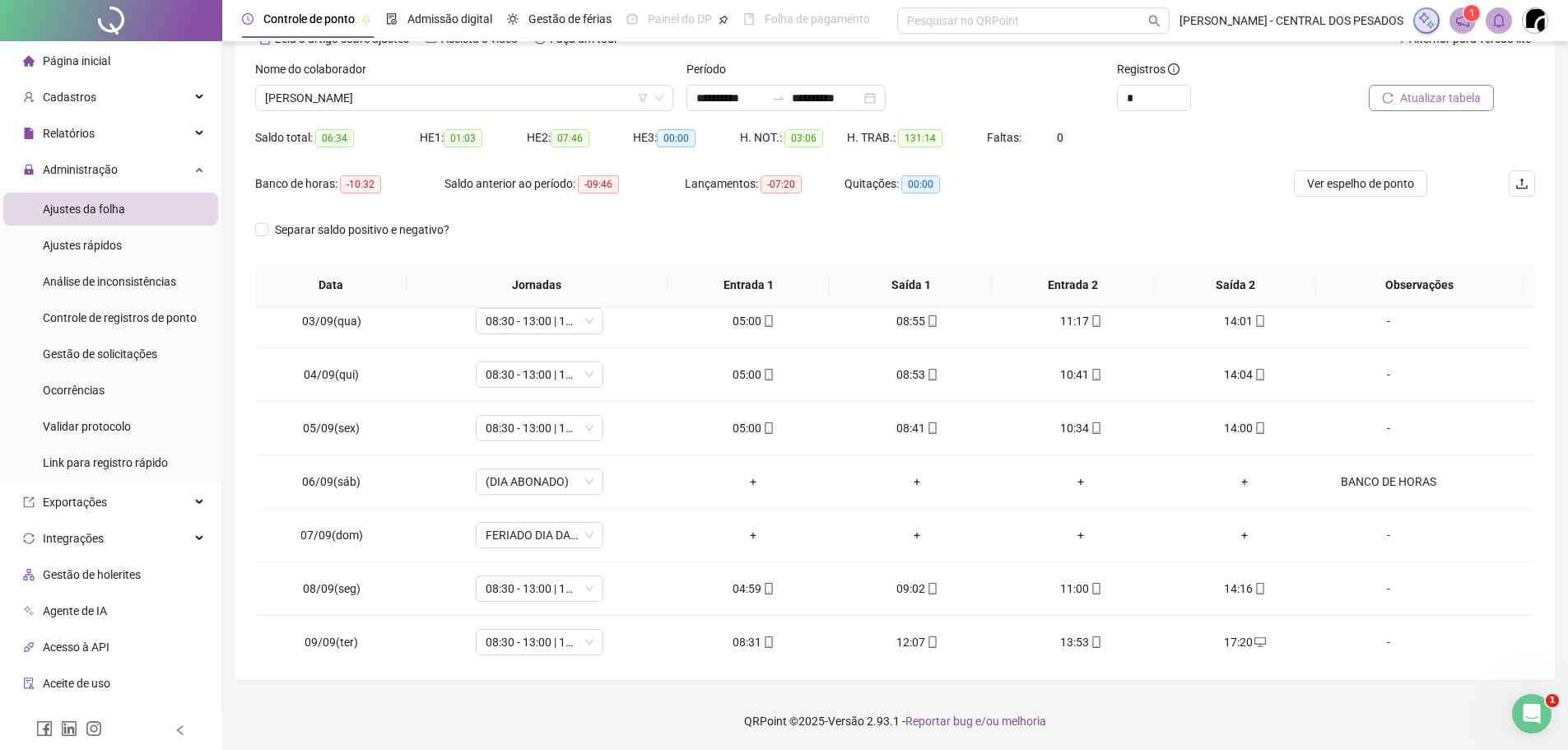
scroll to position [83, 0]
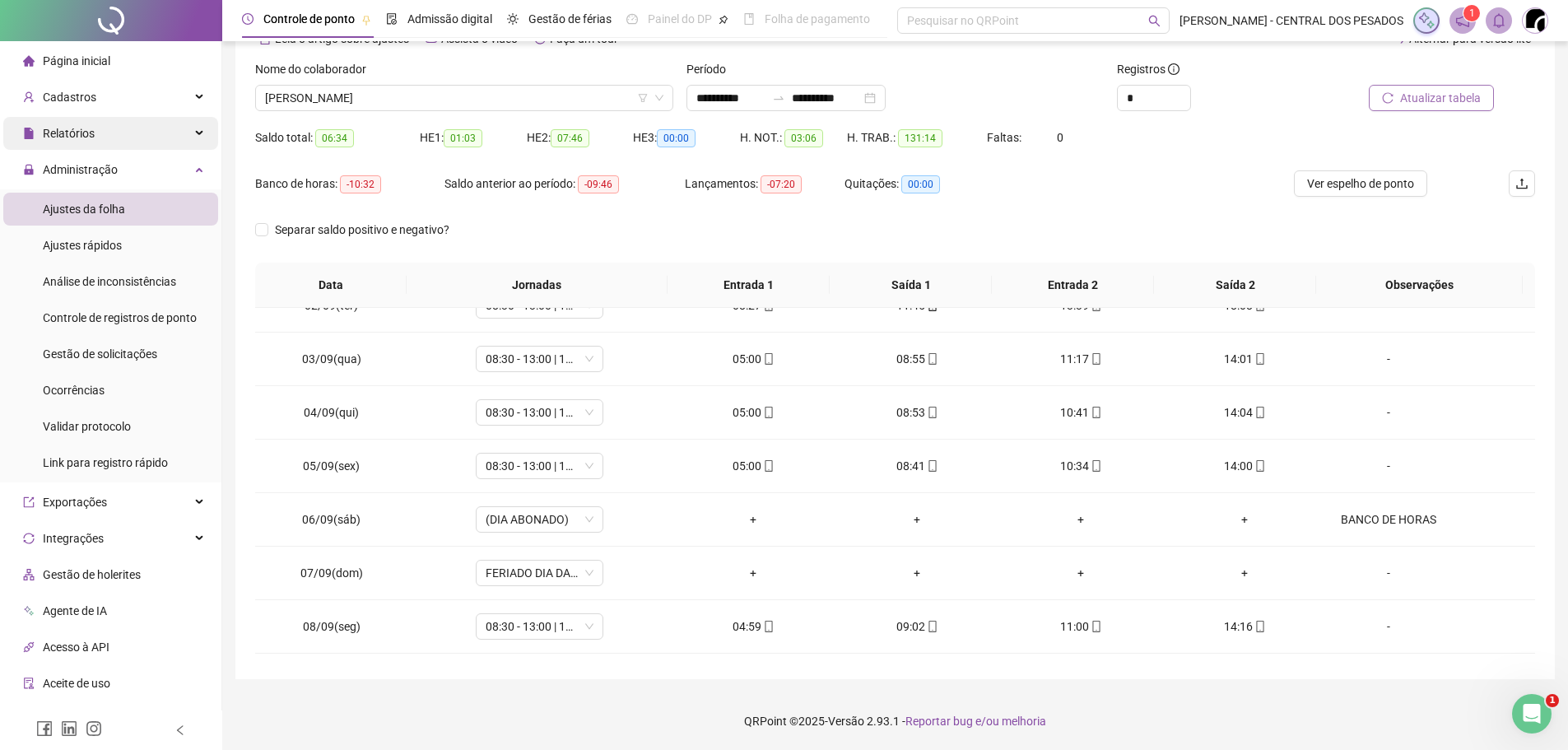
click at [99, 133] on div "Relatórios" at bounding box center [111, 134] width 214 height 33
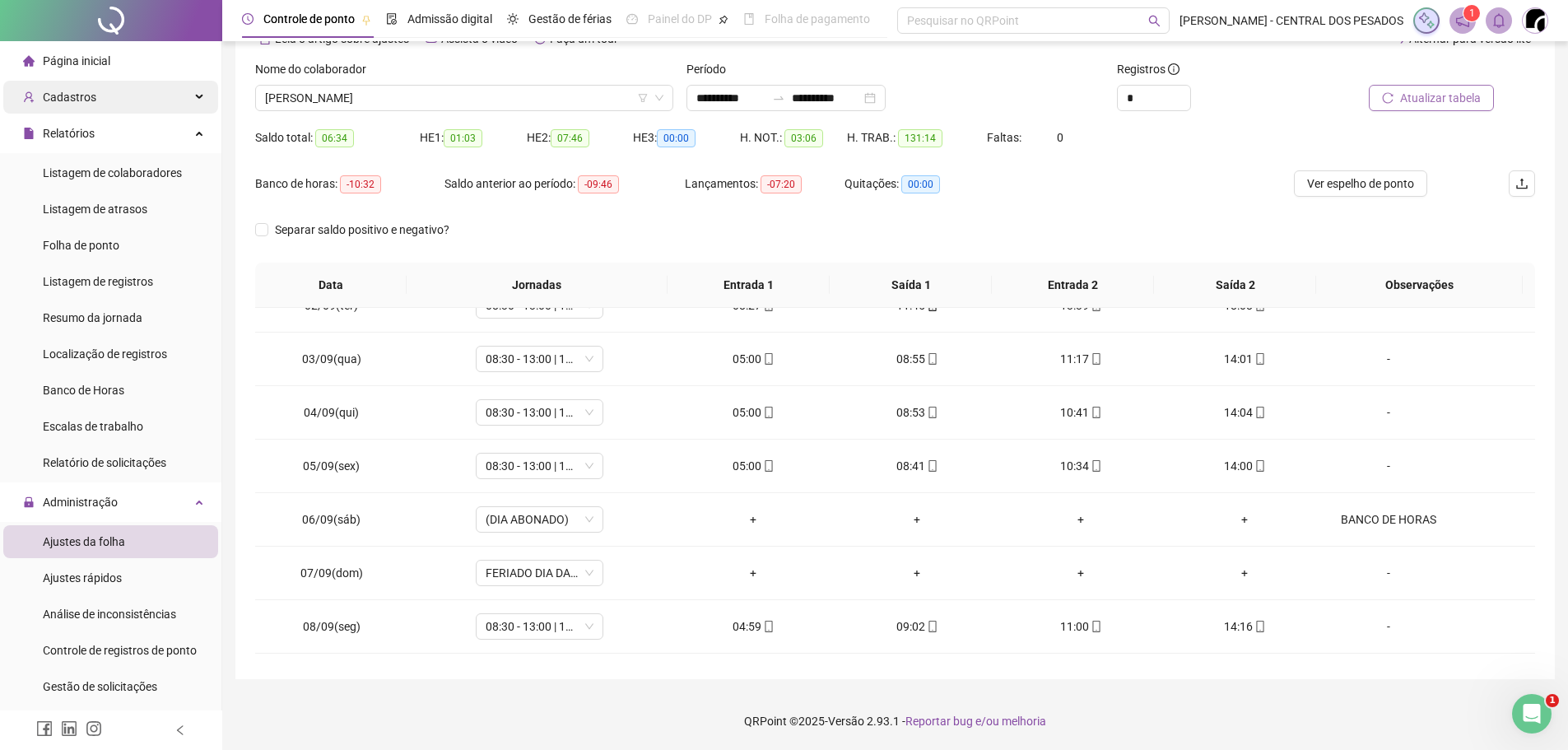
click at [99, 101] on div "Cadastros" at bounding box center [111, 97] width 214 height 33
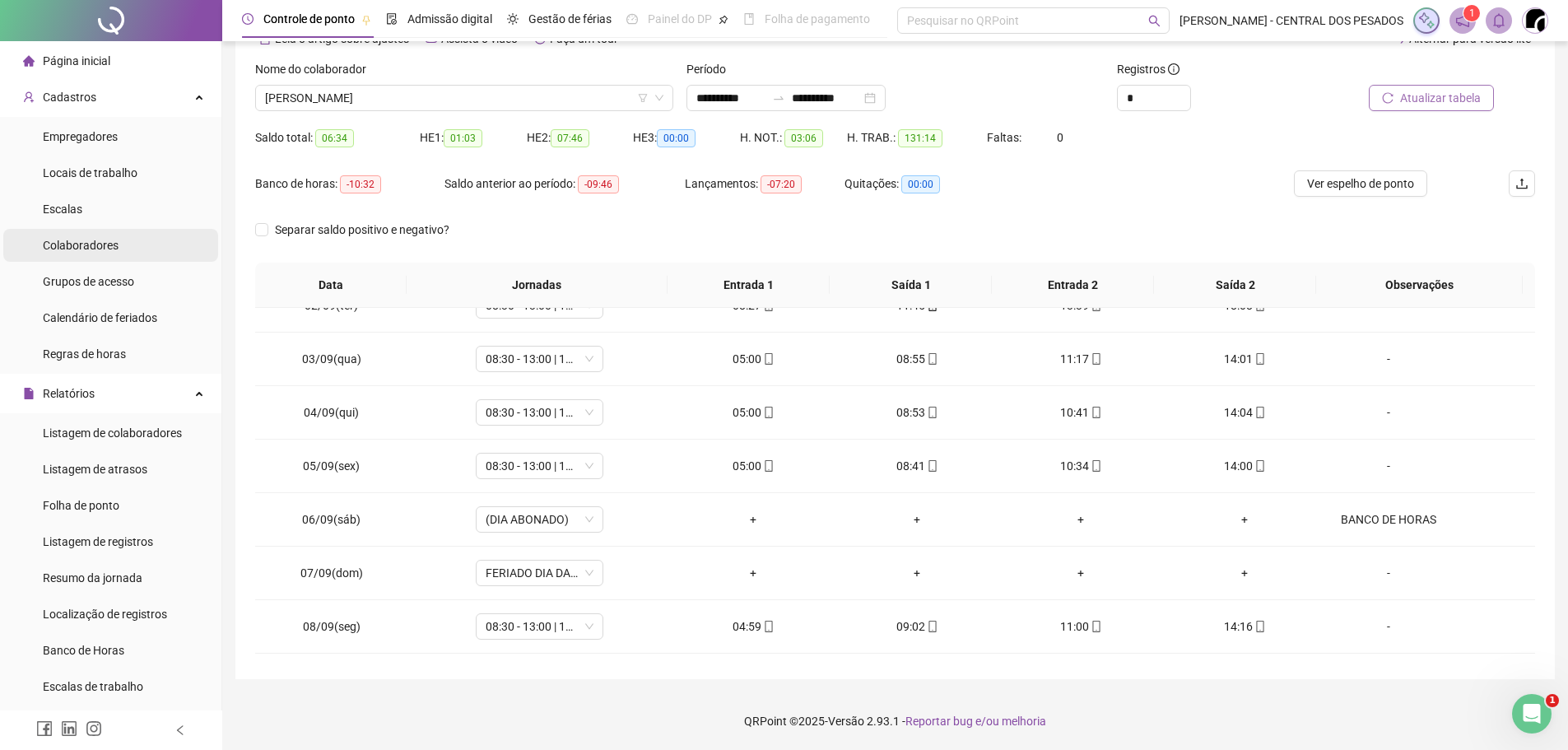
click at [71, 244] on span "Colaboradores" at bounding box center [81, 245] width 76 height 13
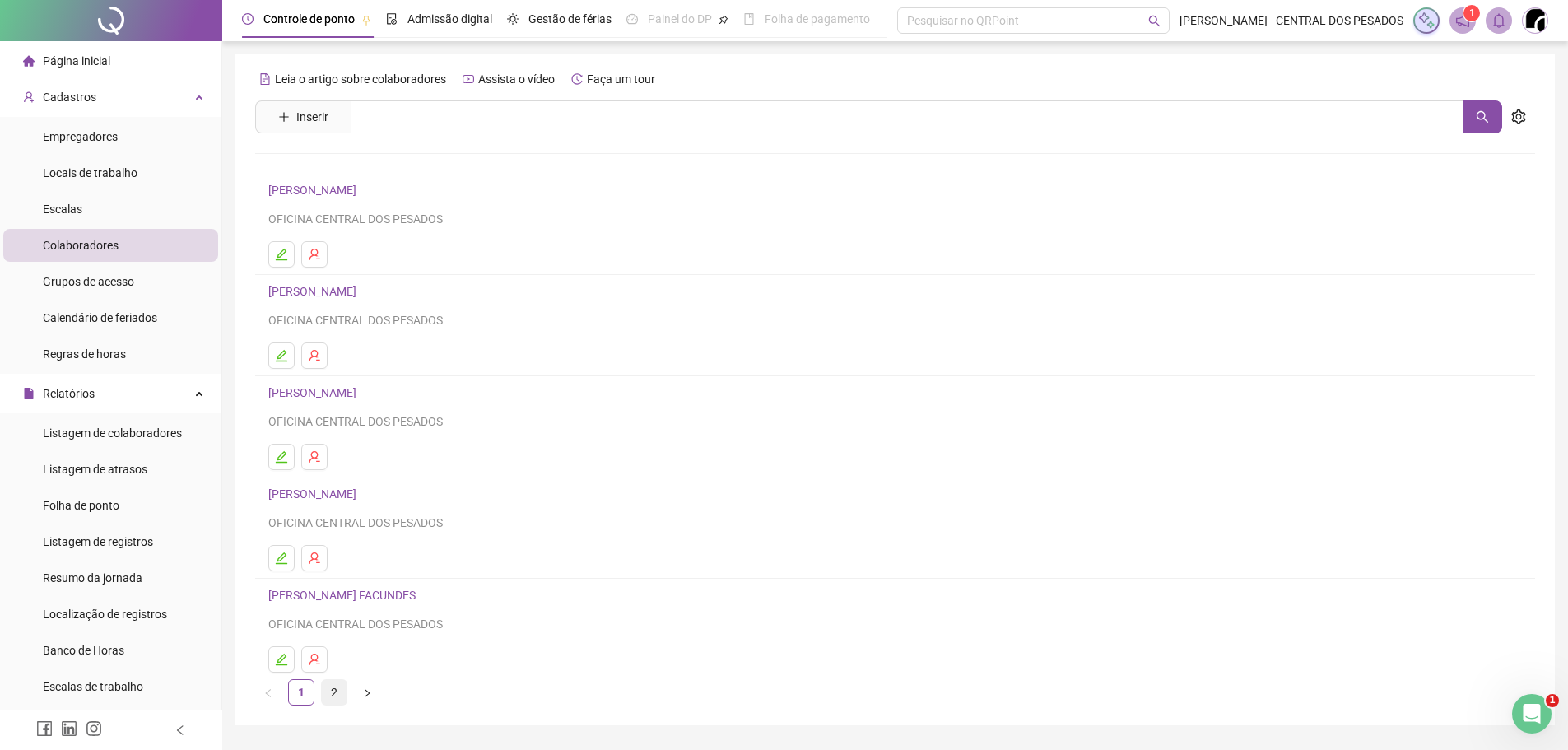
click at [335, 690] on link "2" at bounding box center [334, 692] width 25 height 25
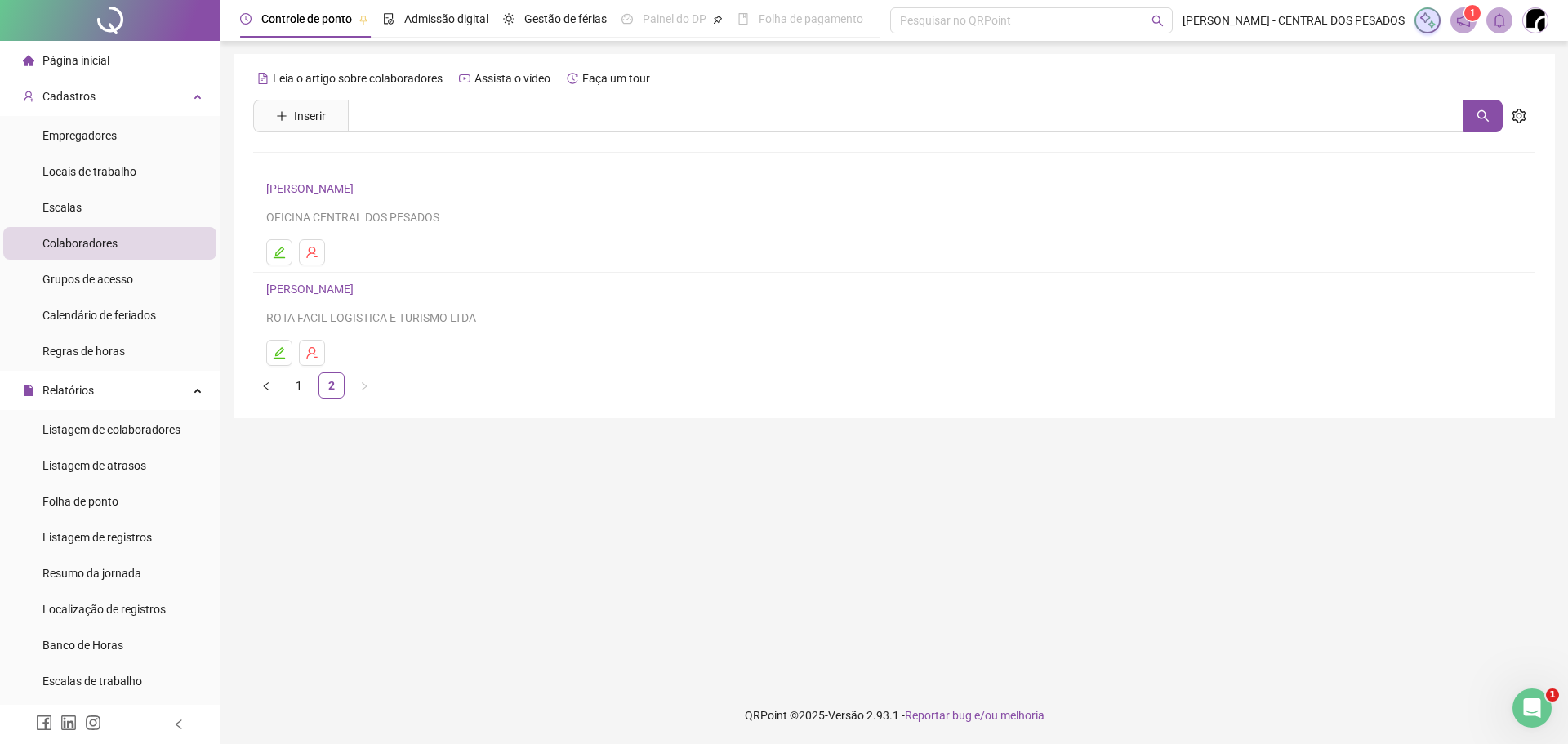
click at [308, 294] on link "[PERSON_NAME]" at bounding box center [312, 289] width 92 height 13
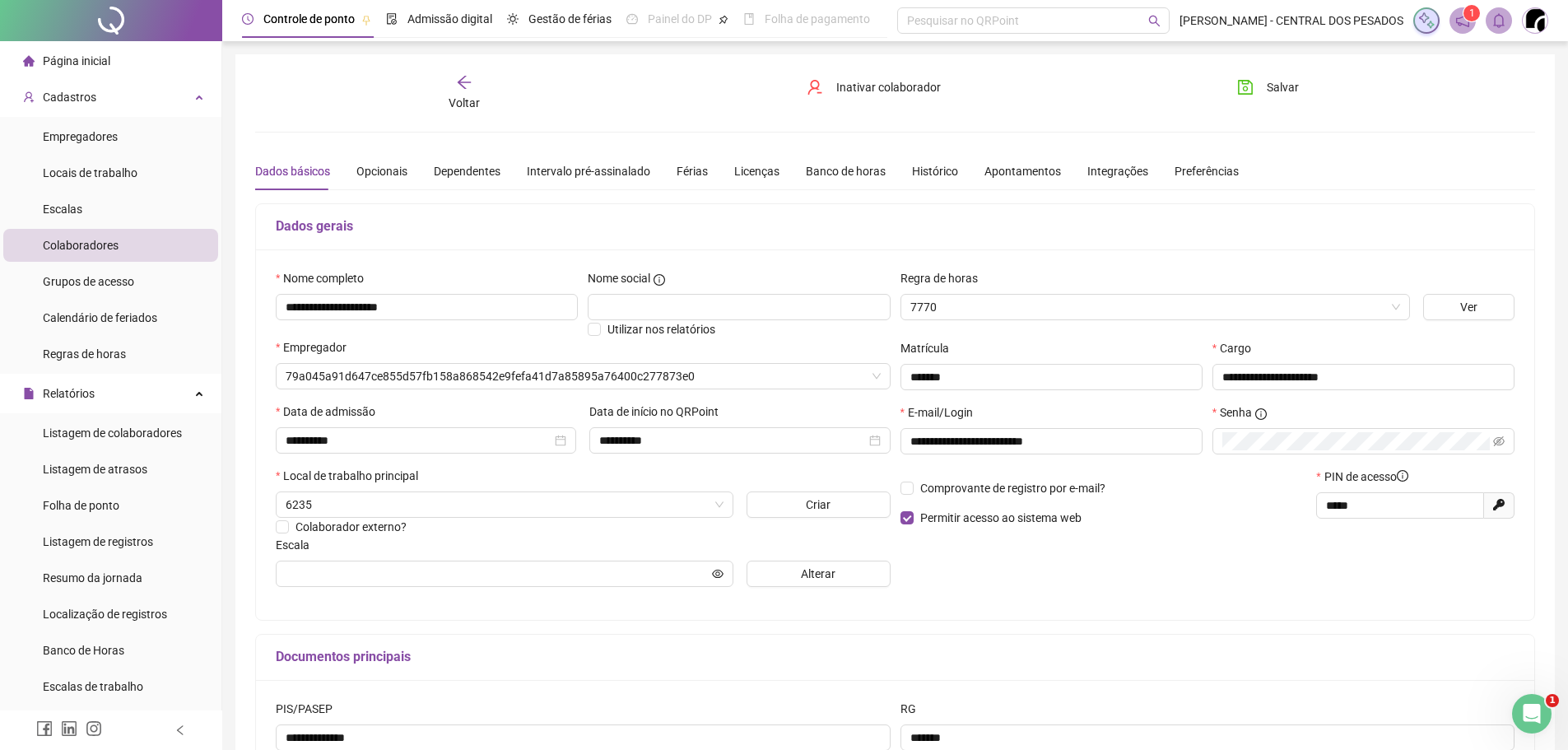
type input "**********"
click at [830, 171] on div "Banco de horas" at bounding box center [845, 171] width 80 height 18
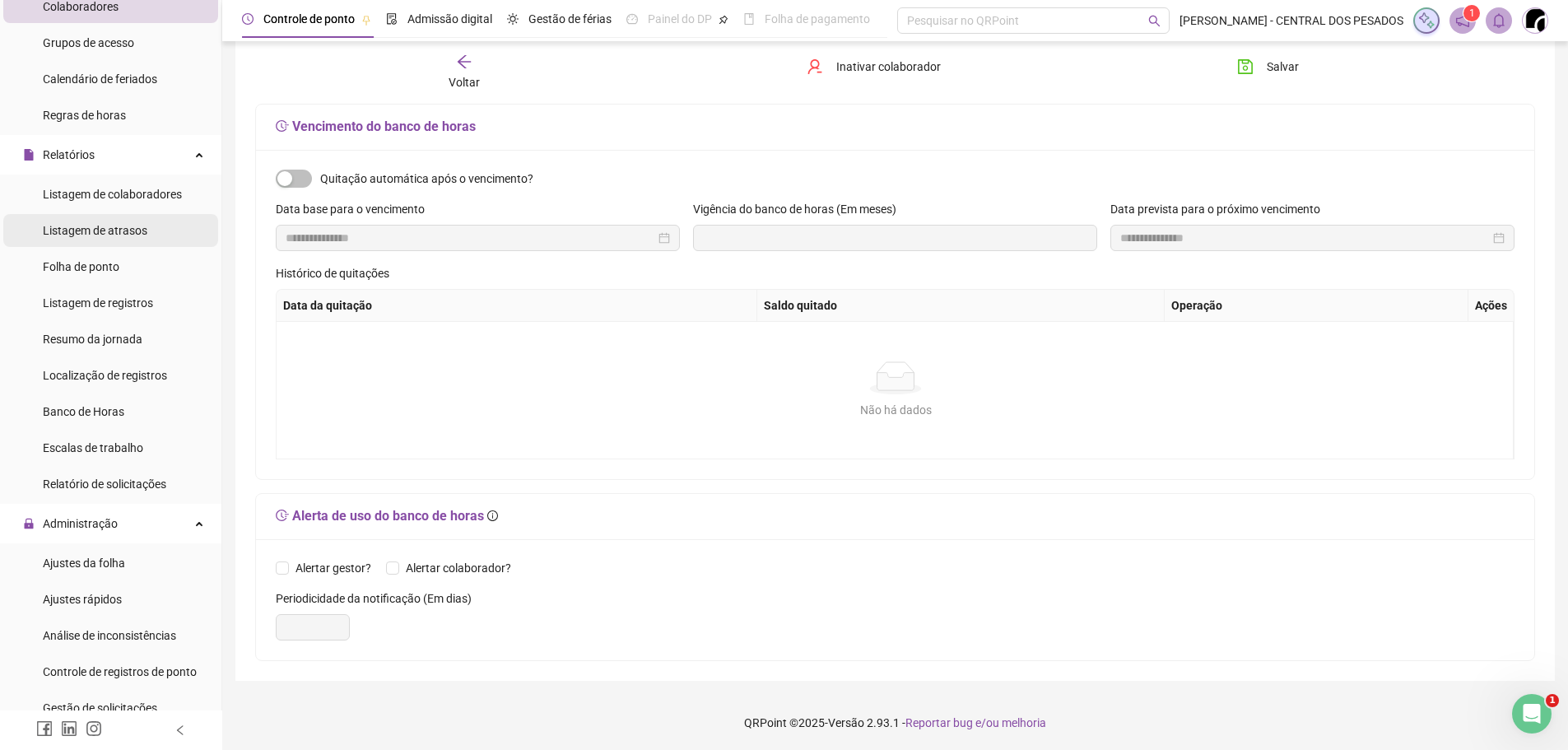
scroll to position [247, 0]
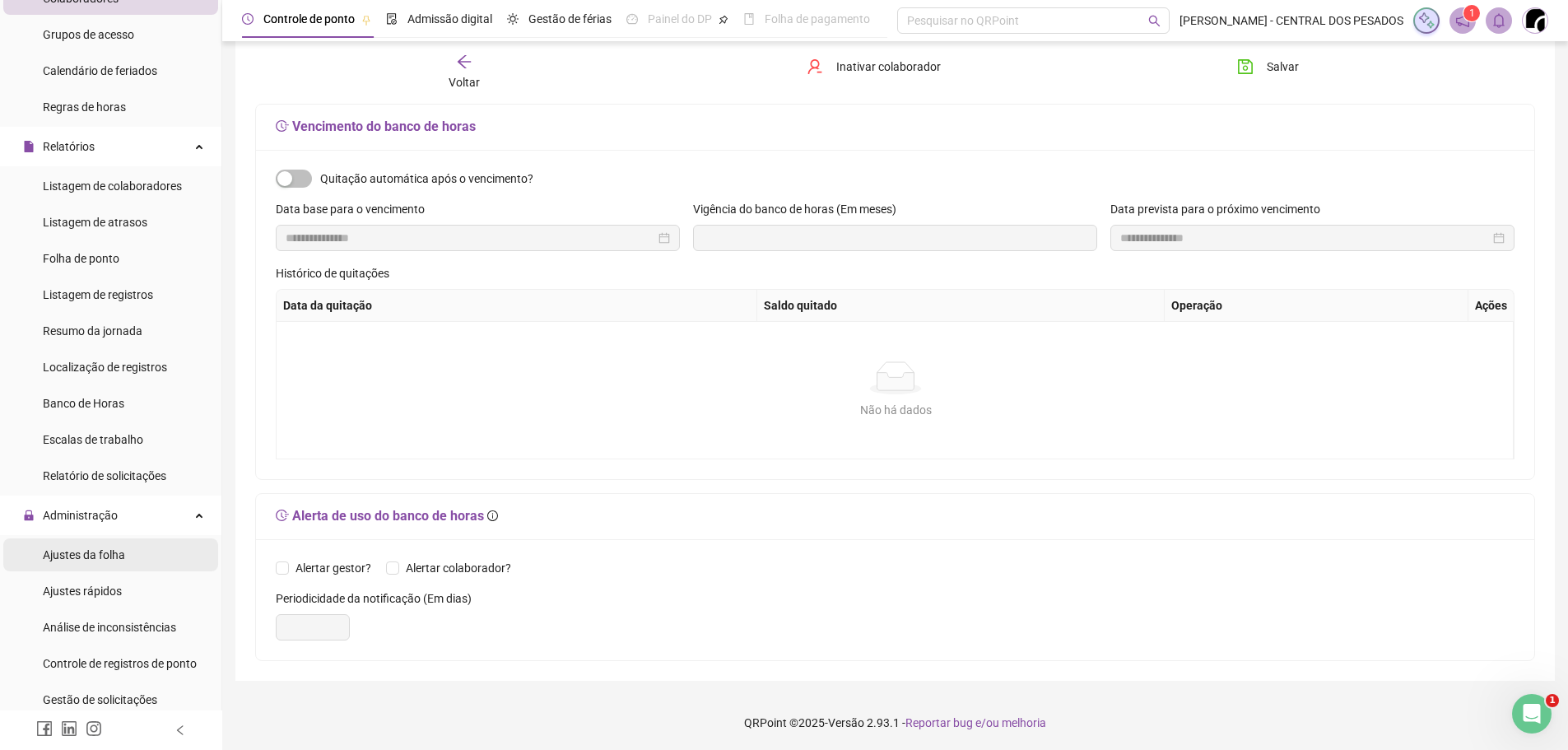
click at [102, 560] on span "Ajustes da folha" at bounding box center [84, 555] width 82 height 13
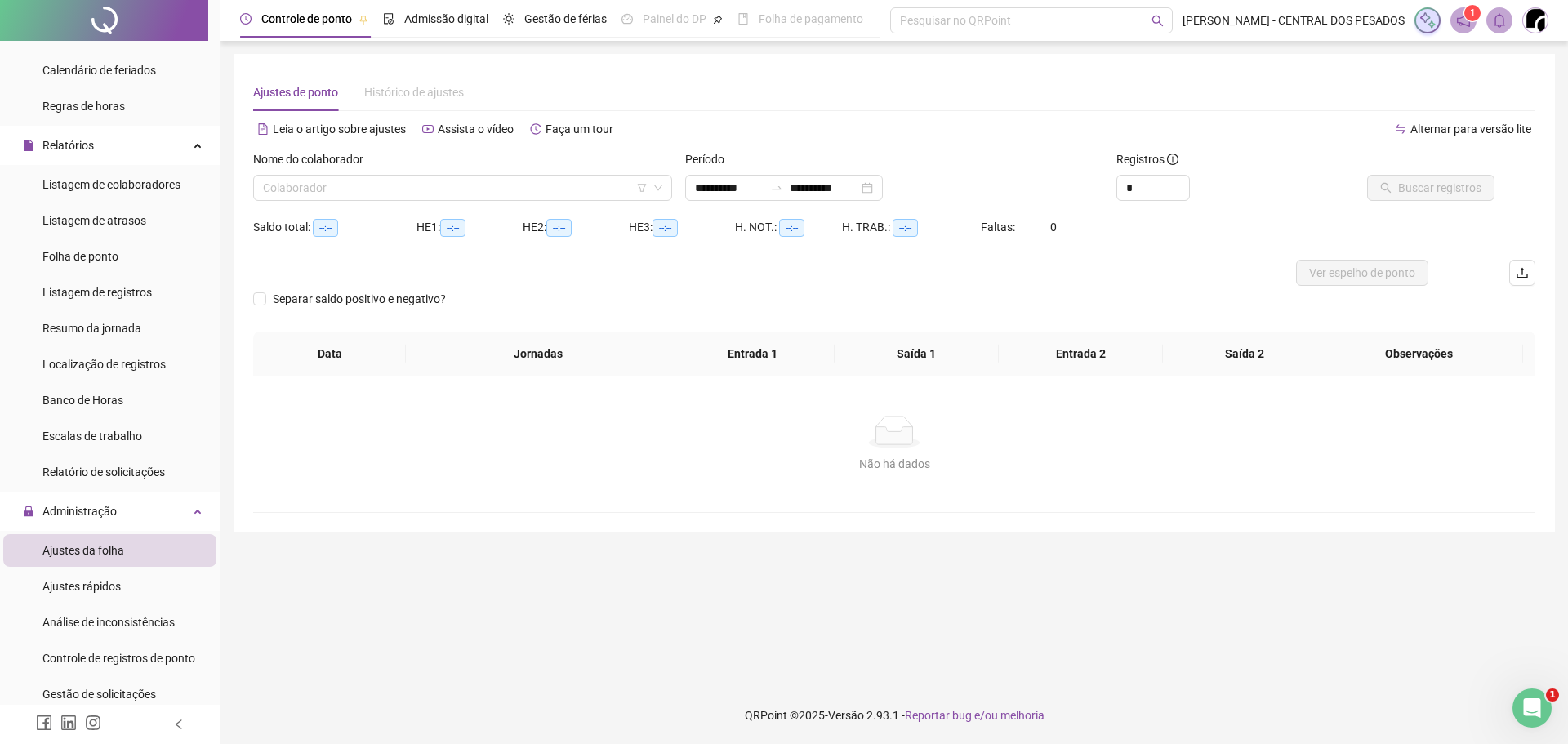
type input "**********"
click at [457, 191] on input "search" at bounding box center [455, 187] width 385 height 25
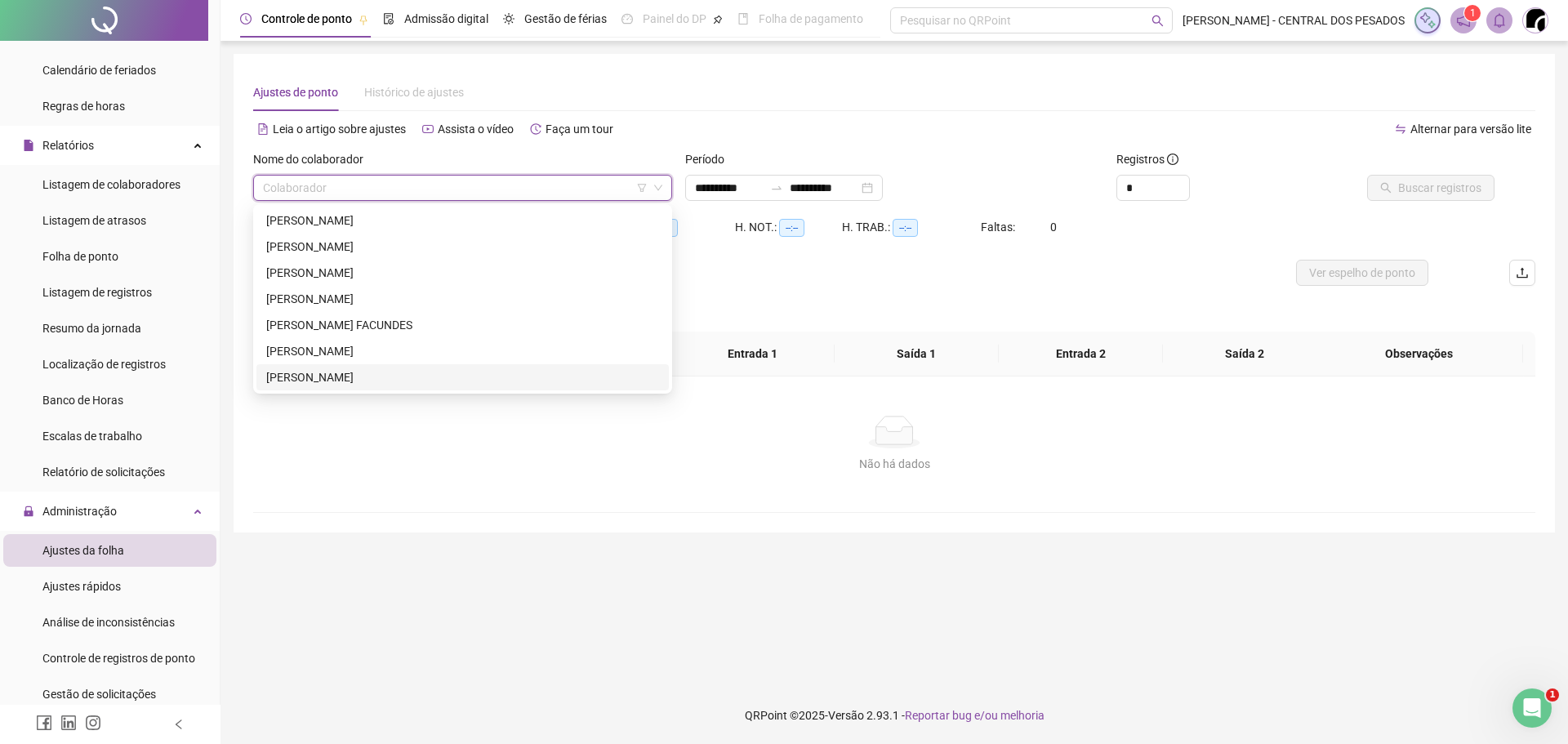
click at [369, 379] on div "[PERSON_NAME]" at bounding box center [463, 377] width 393 height 18
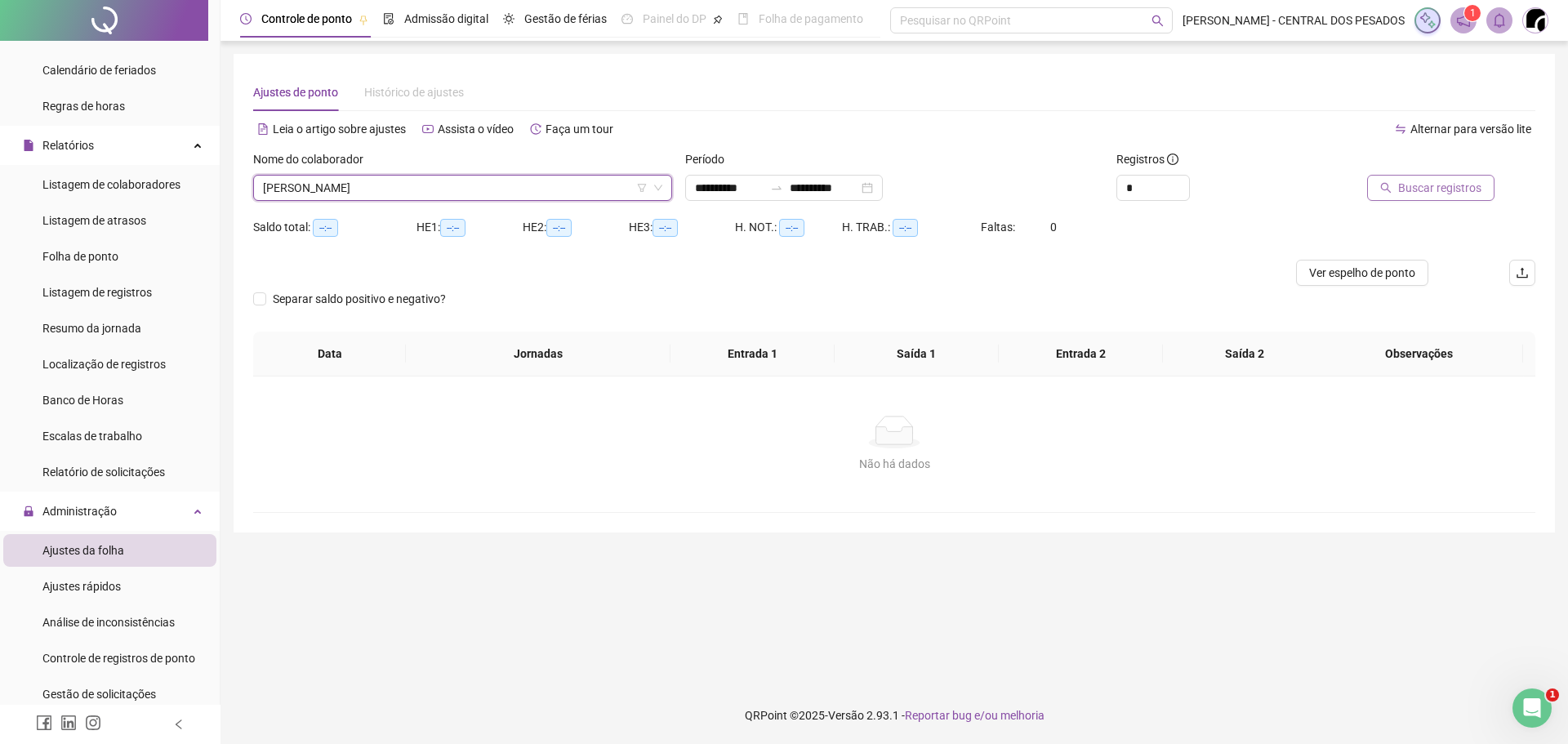
click at [1476, 194] on span "Buscar registros" at bounding box center [1440, 188] width 84 height 18
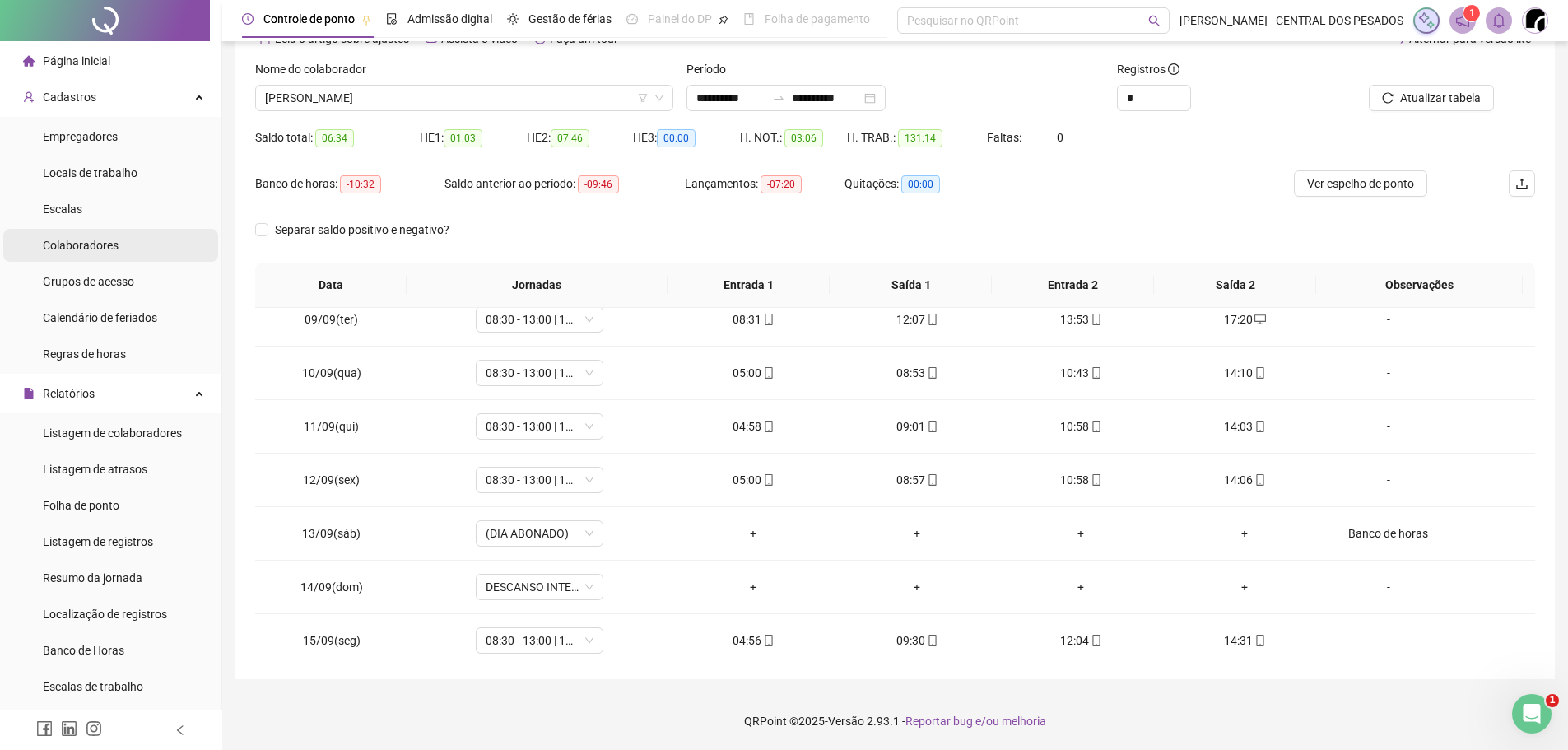
click at [73, 232] on div "Colaboradores" at bounding box center [81, 246] width 76 height 33
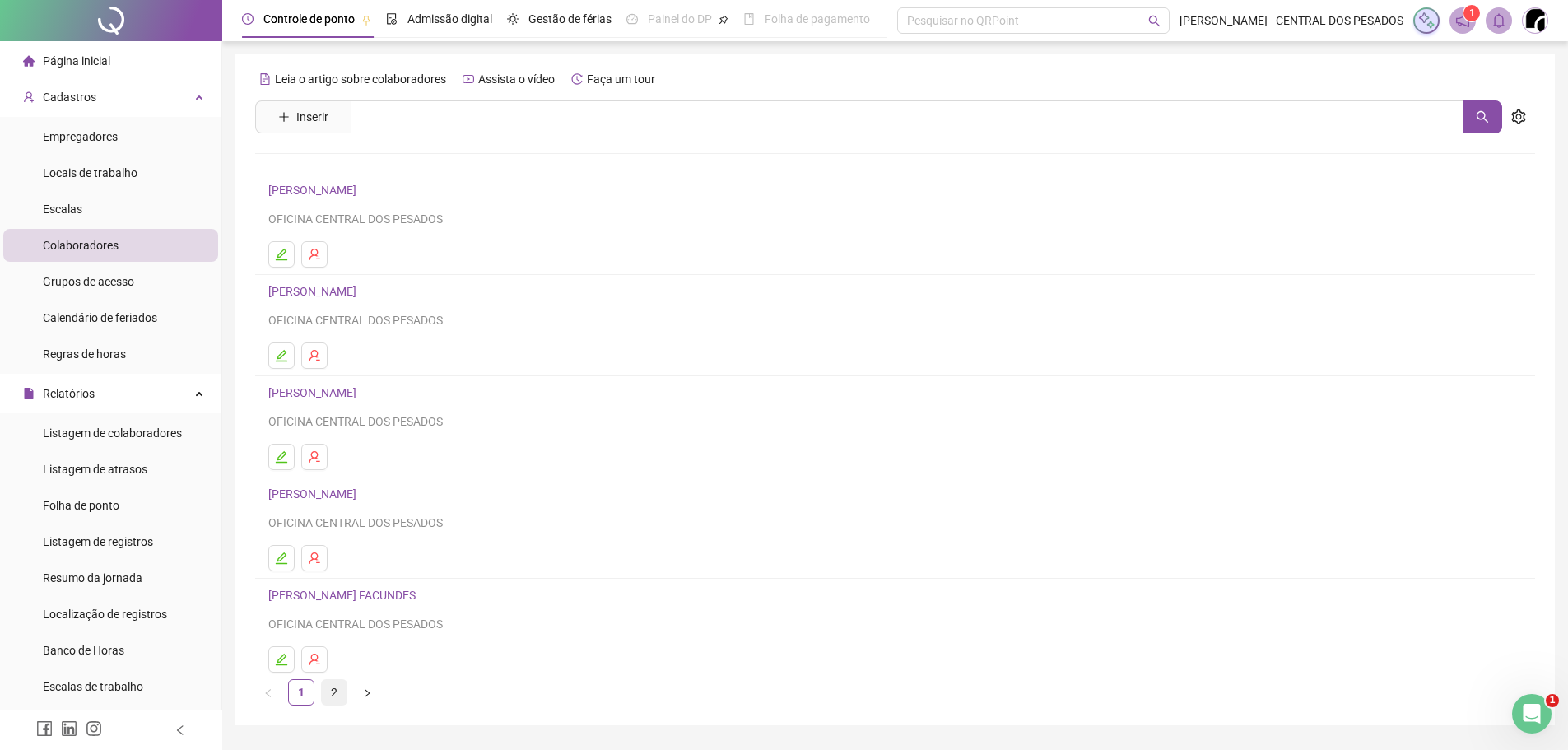
click at [327, 693] on link "2" at bounding box center [334, 692] width 25 height 25
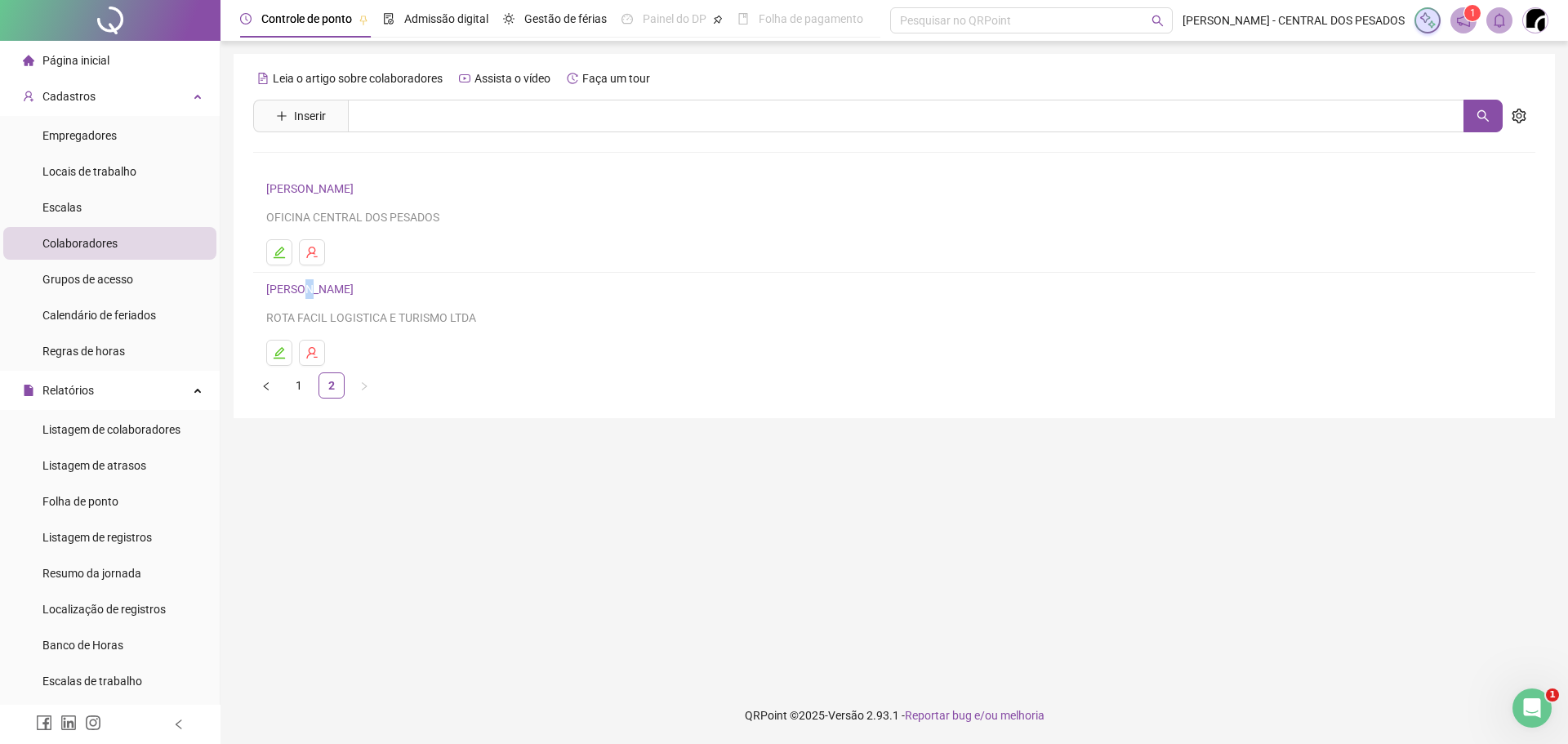
click at [313, 283] on link "[PERSON_NAME]" at bounding box center [312, 289] width 92 height 13
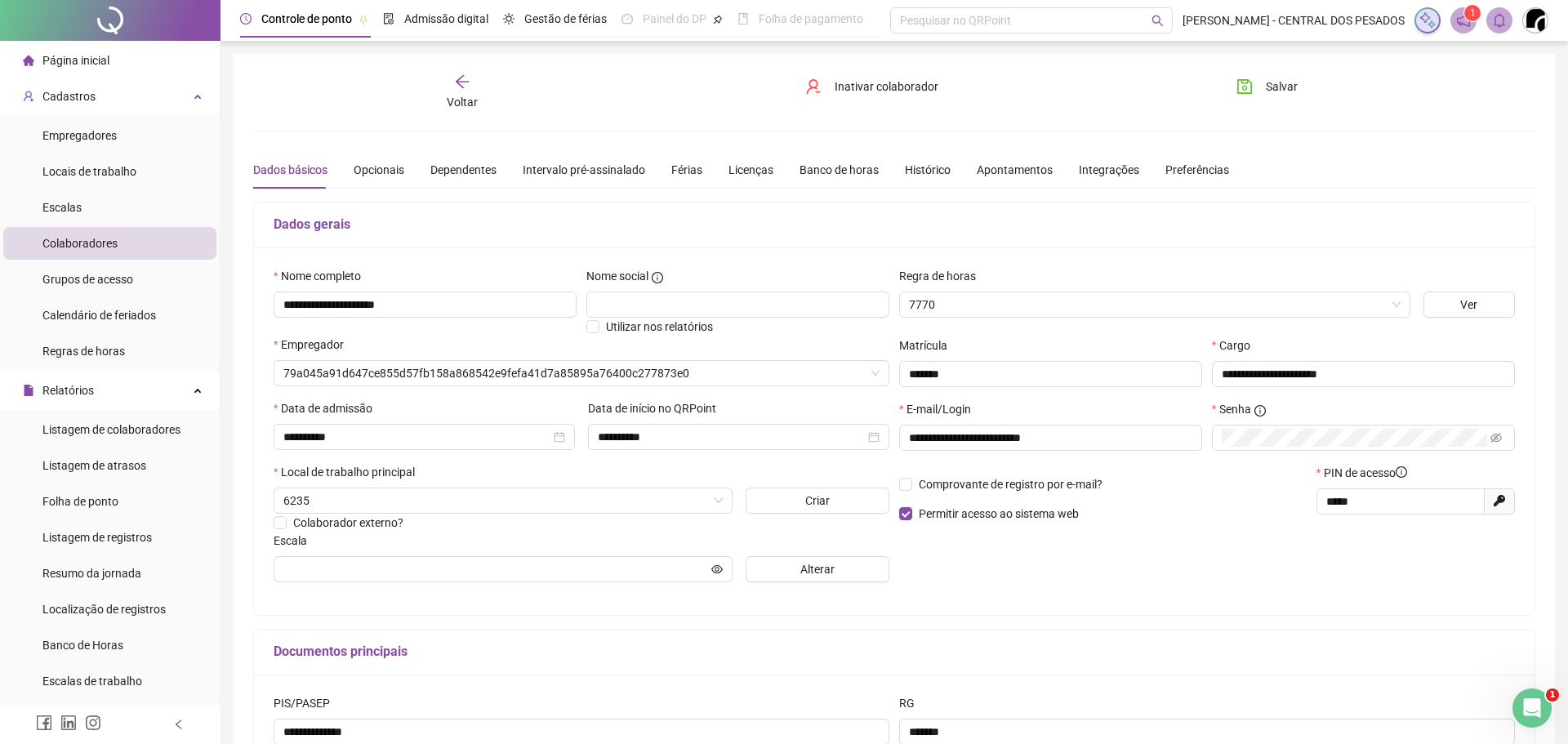
type input "**********"
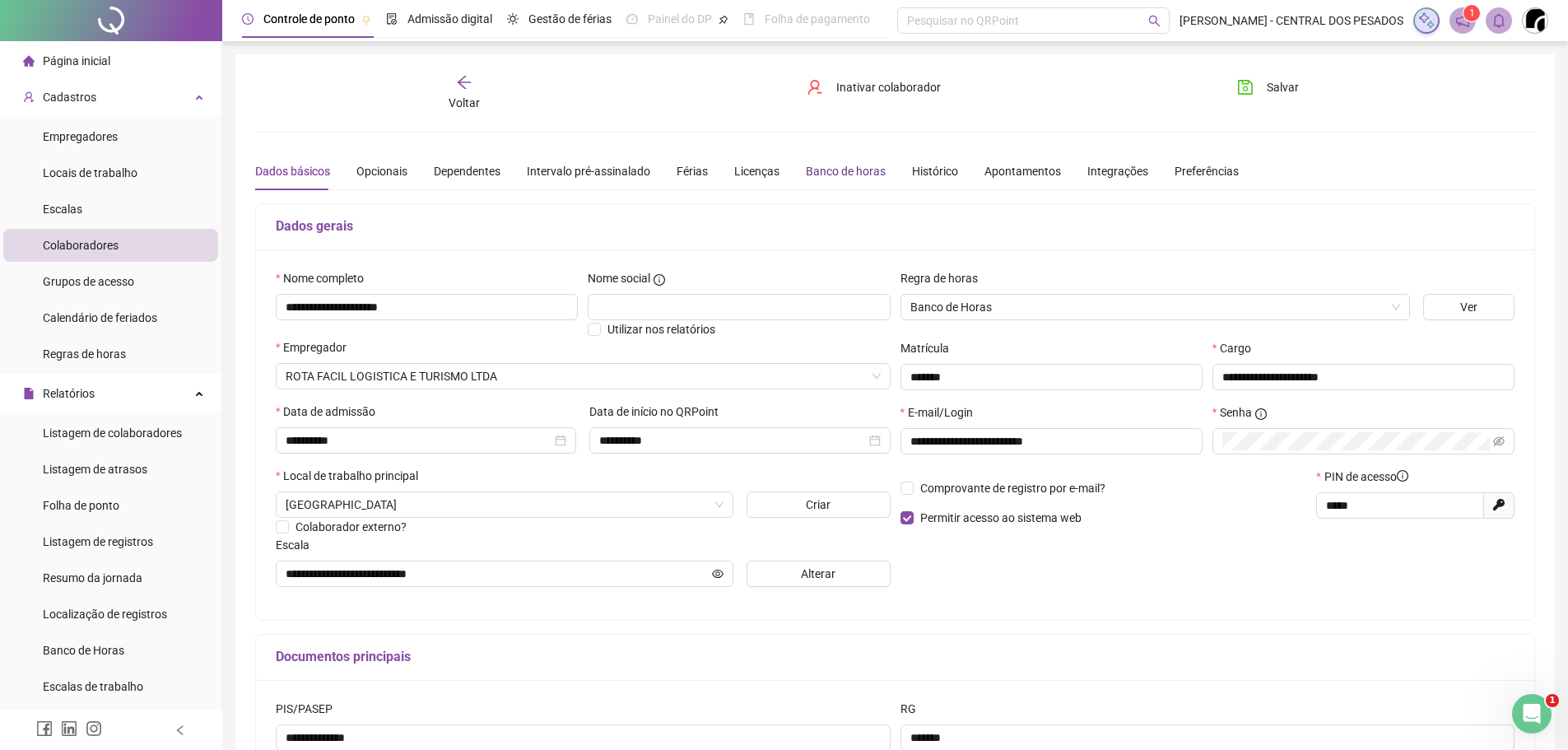
click at [837, 167] on div "Banco de horas" at bounding box center [845, 171] width 80 height 18
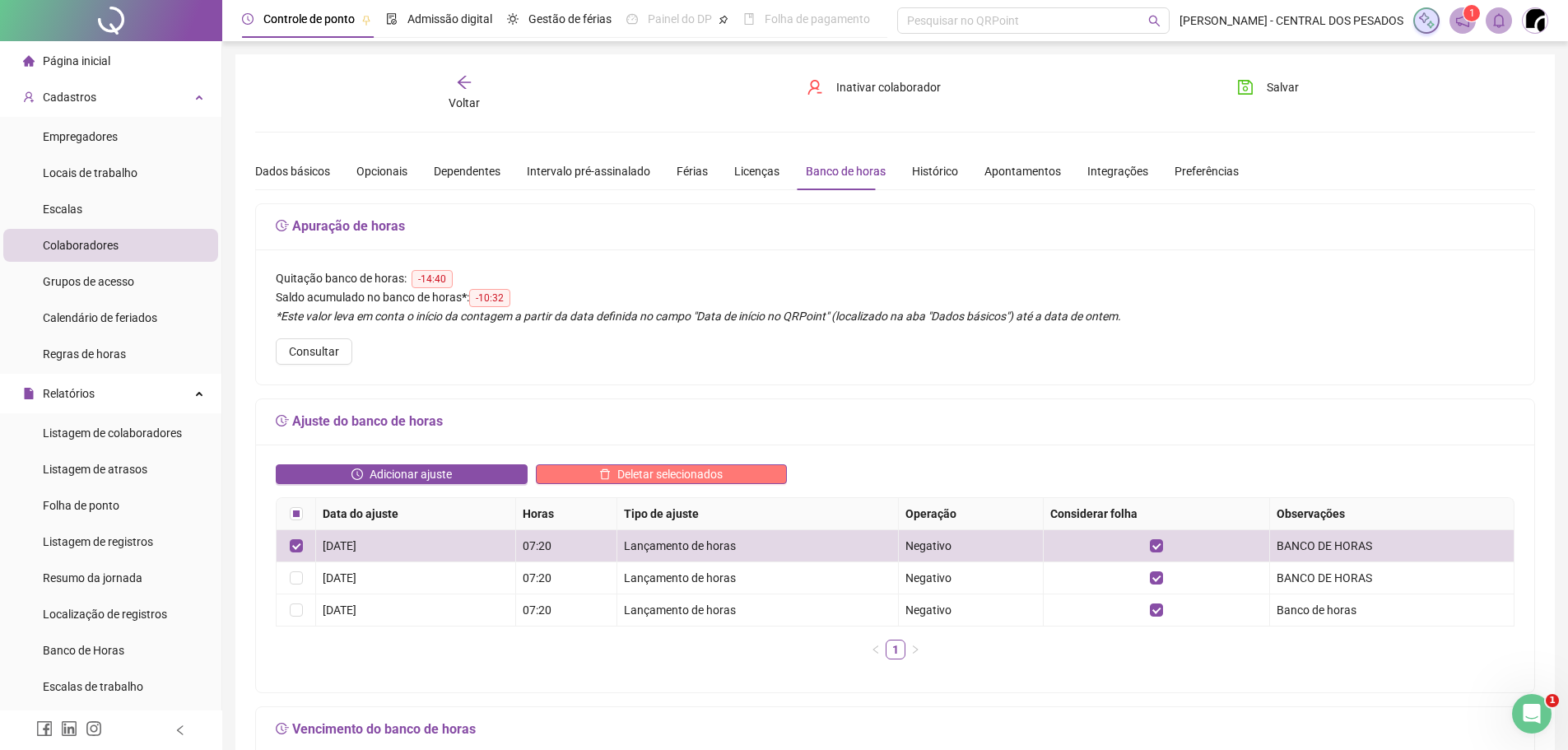
click at [586, 472] on button "Deletar selecionados" at bounding box center [662, 475] width 252 height 20
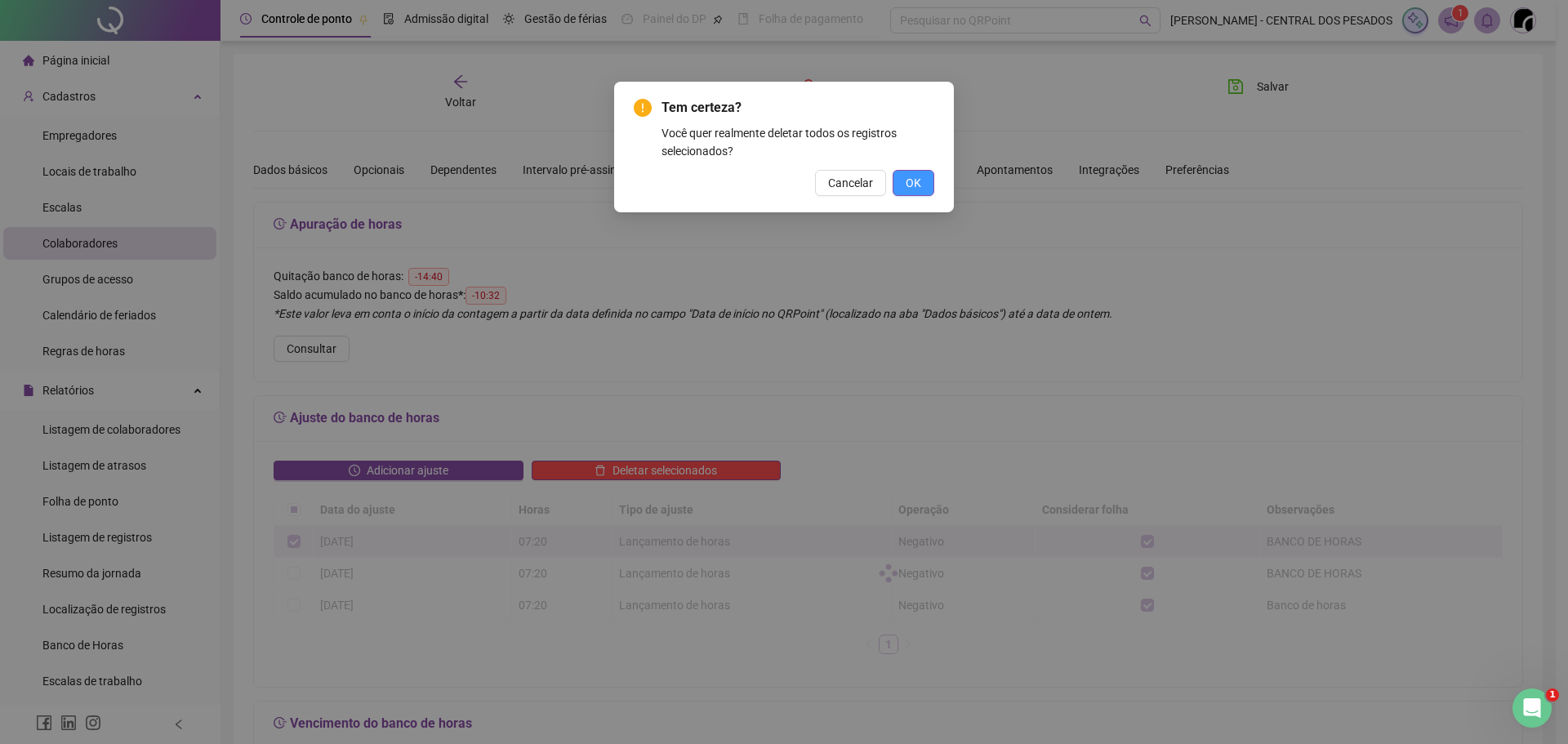
click at [899, 183] on button "OK" at bounding box center [914, 183] width 42 height 26
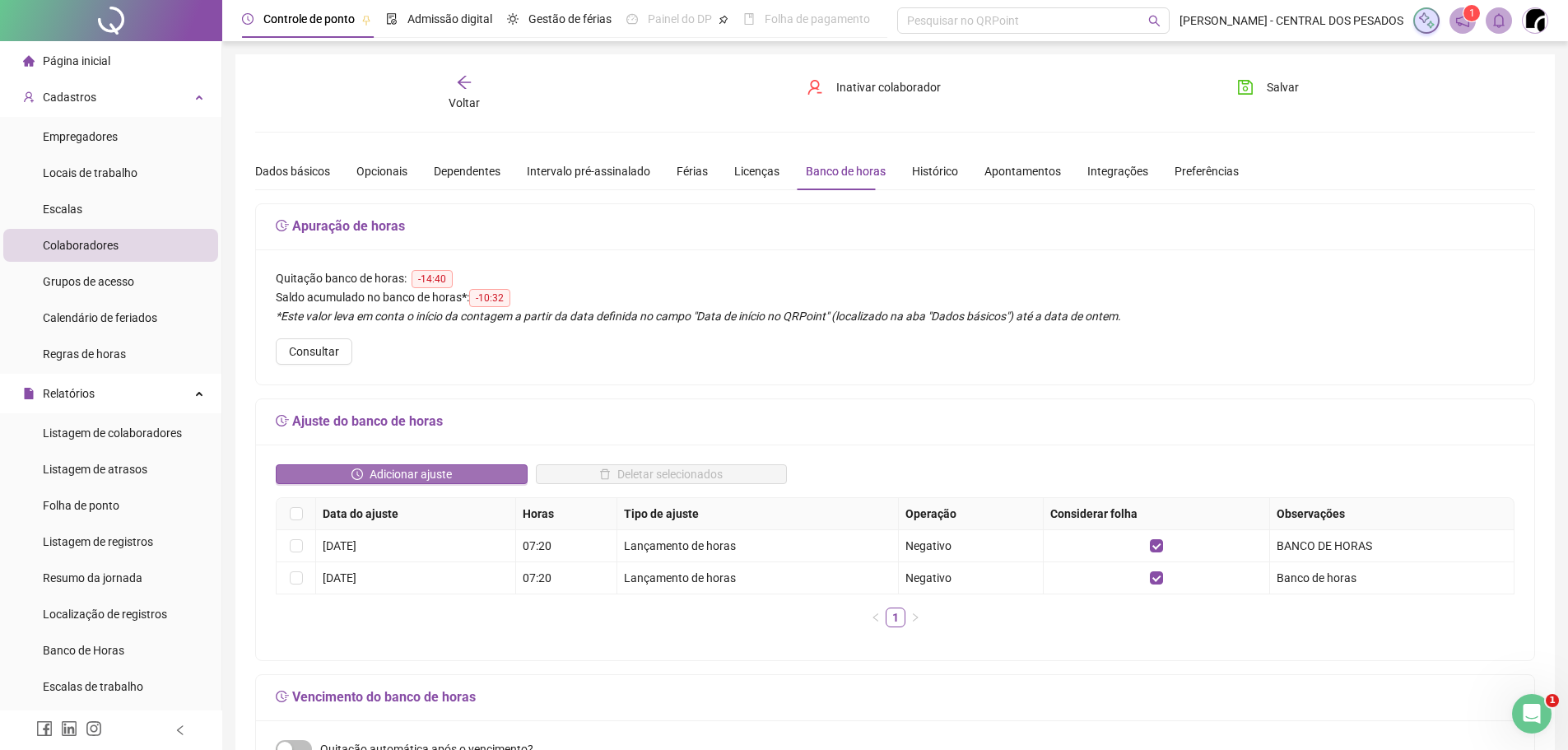
drag, startPoint x: 488, startPoint y: 485, endPoint x: 480, endPoint y: 480, distance: 9.4
click at [485, 485] on div "Adicionar ajuste" at bounding box center [401, 481] width 260 height 33
click at [480, 475] on button "Adicionar ajuste" at bounding box center [401, 475] width 252 height 20
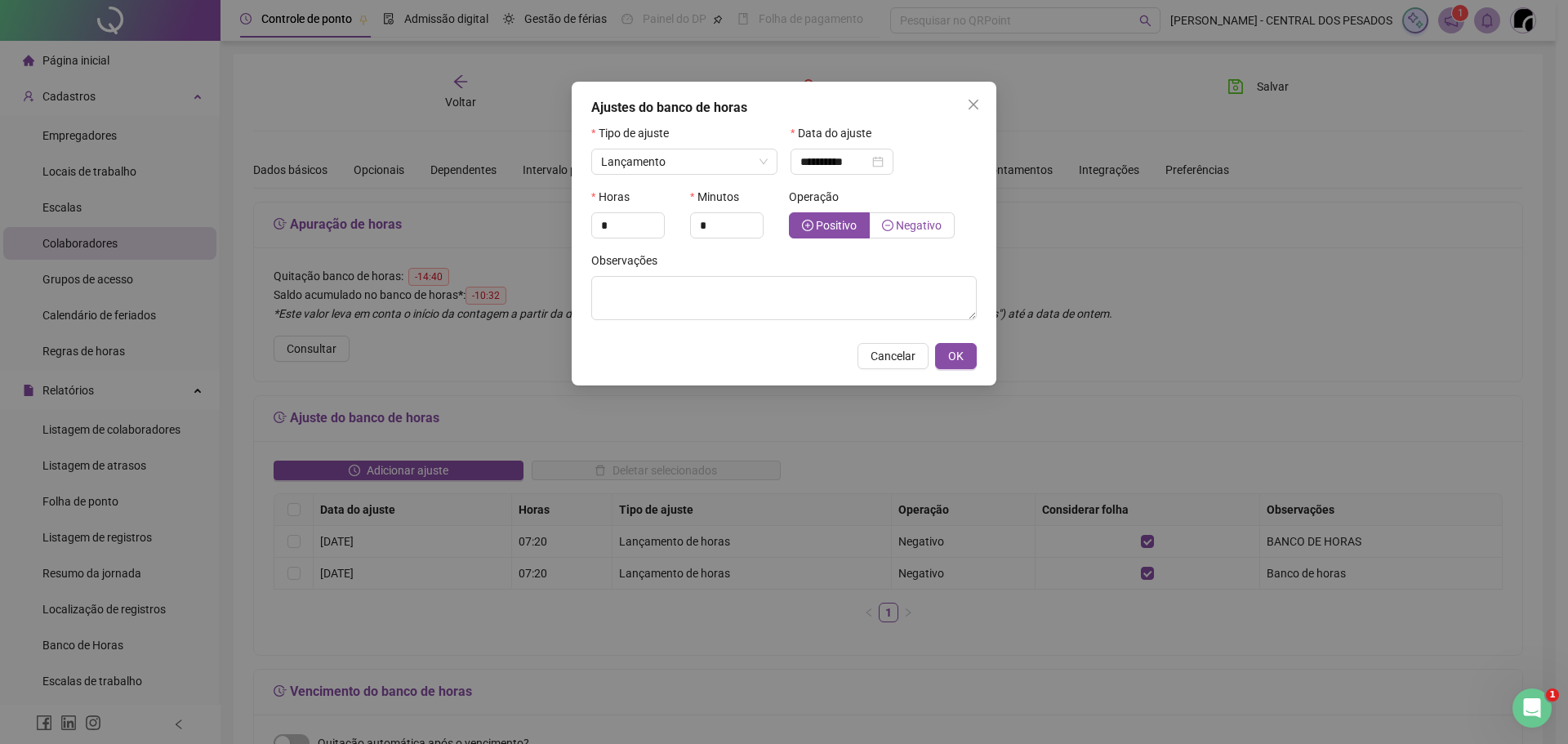
click at [904, 219] on span "Negativo" at bounding box center [919, 226] width 45 height 13
click at [809, 140] on label "Data do ajuste" at bounding box center [836, 134] width 92 height 18
click at [829, 165] on input "**********" at bounding box center [834, 162] width 68 height 18
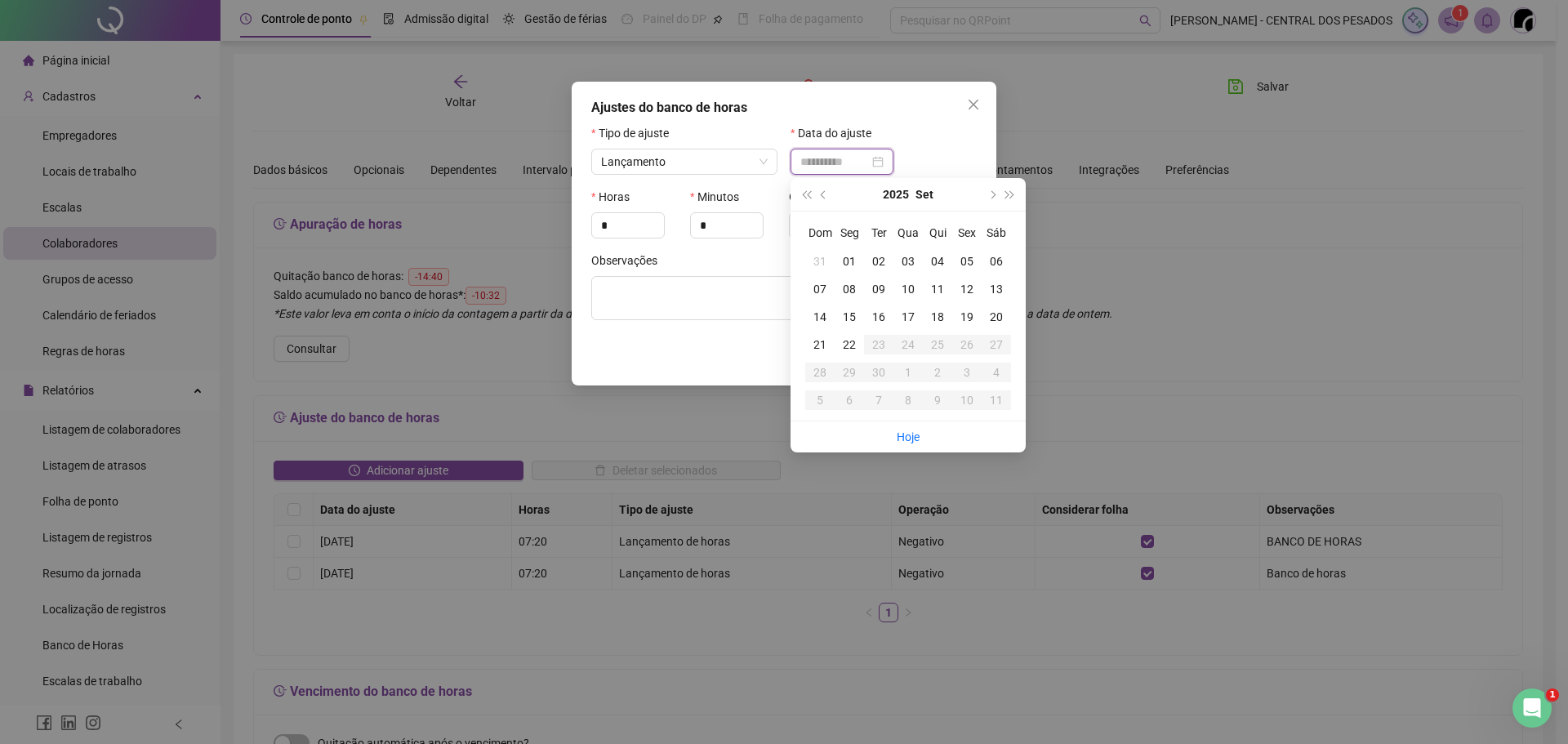
type input "**********"
click at [999, 287] on div "13" at bounding box center [996, 289] width 29 height 18
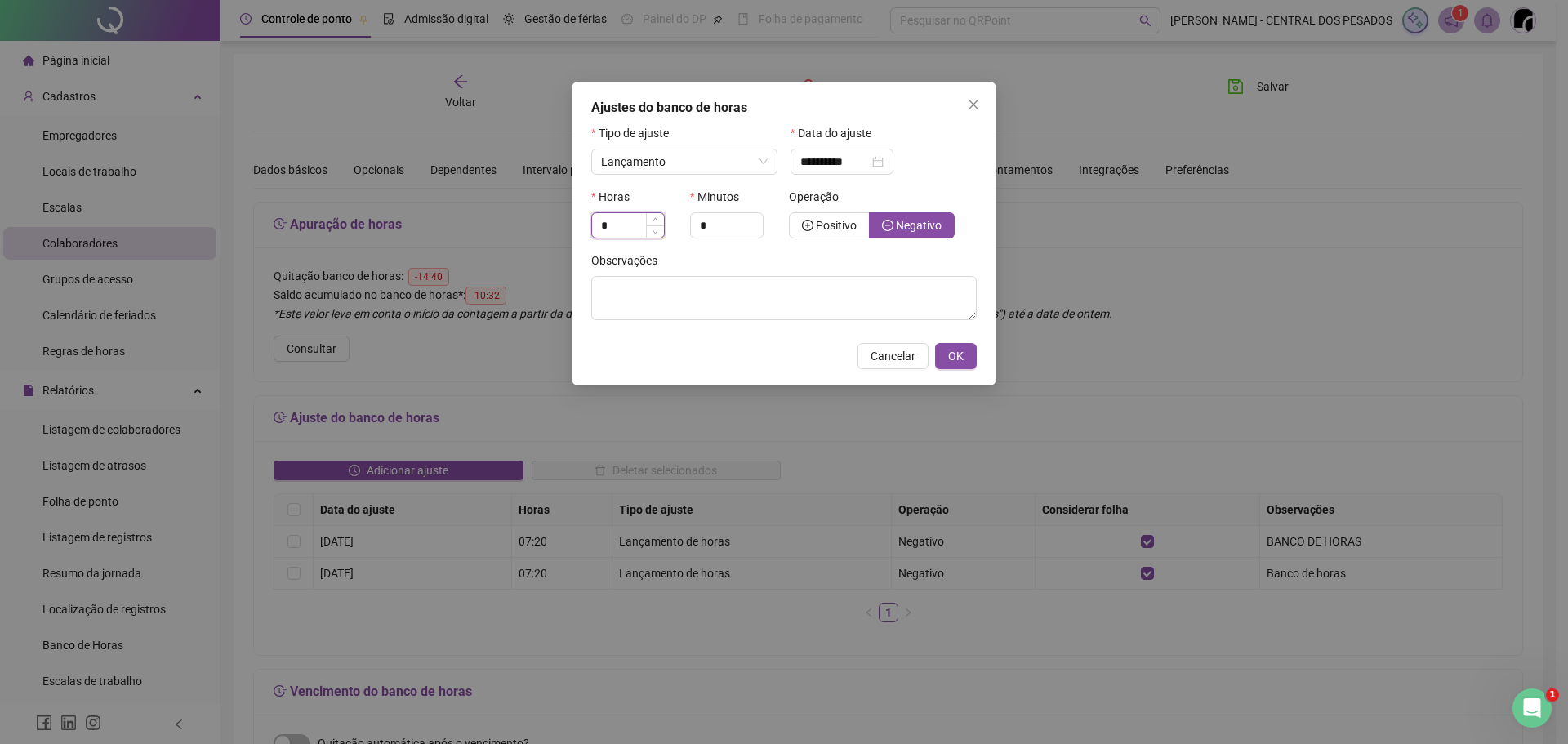
click at [616, 221] on input "*" at bounding box center [628, 225] width 72 height 25
type input "*"
type input "**"
type textarea "**********"
click at [972, 348] on button "OK" at bounding box center [956, 356] width 42 height 26
